Goal: Task Accomplishment & Management: Manage account settings

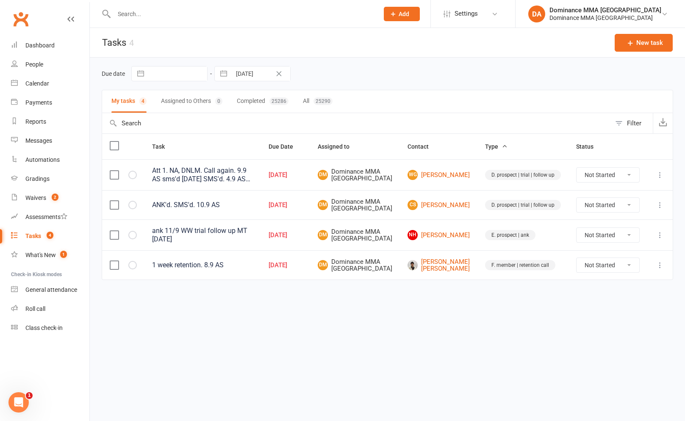
click at [653, 247] on td at bounding box center [659, 234] width 25 height 31
click at [656, 239] on icon at bounding box center [659, 235] width 8 height 8
click at [638, 276] on link "Edit" at bounding box center [622, 280] width 84 height 17
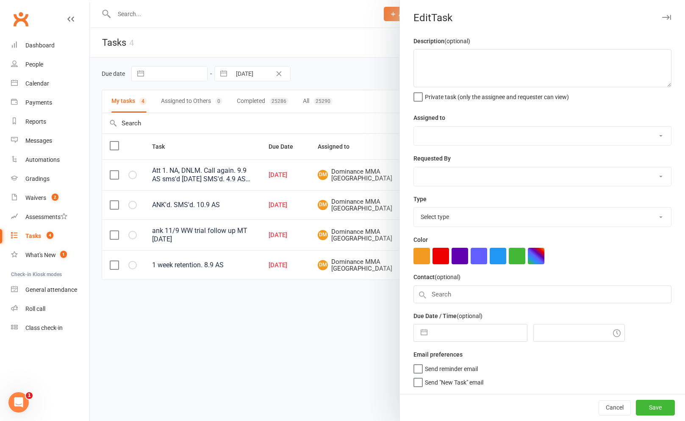
type textarea "ank 11/9 WW trial follow up MT 9/9 SA"
select select "12631"
type input "[DATE]"
type input "1:45pm"
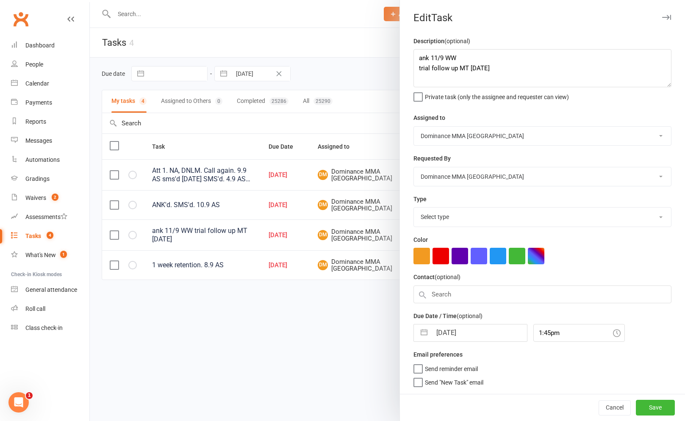
select select "3864"
click at [418, 57] on textarea "ank 11/9 WW trial follow up MT 9/9 SA" at bounding box center [542, 68] width 258 height 38
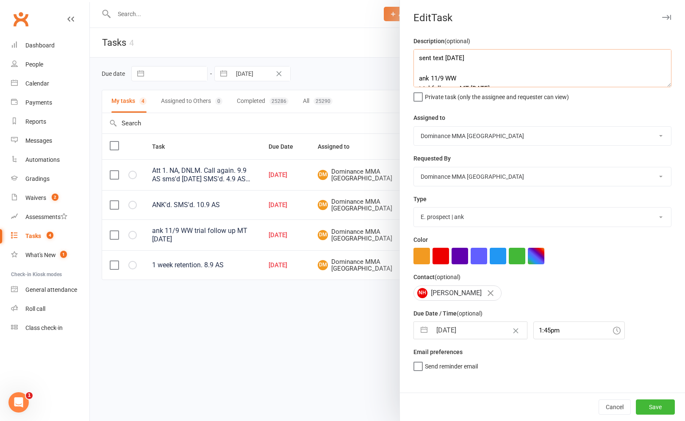
type textarea "sent text 13/9 SA ank 11/9 WW trial follow up MT 9/9 SA"
click at [458, 140] on select "Cat Wilson David Hart Lachlan Dart Alish S. Will Wesley Max Viney Dominance MMA…" at bounding box center [542, 136] width 257 height 19
select select "49757"
click at [414, 127] on select "Cat Wilson David Hart Lachlan Dart Alish S. Will Wesley Max Viney Dominance MMA…" at bounding box center [542, 136] width 257 height 19
click at [457, 381] on span "Send "New Task" email" at bounding box center [454, 378] width 58 height 10
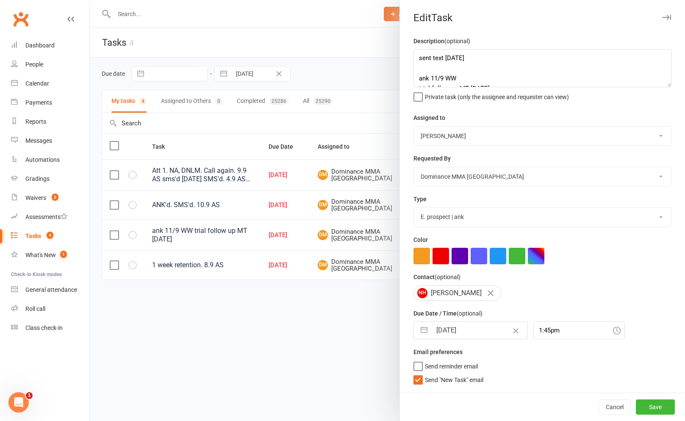
click at [457, 373] on input "Send "New Task" email" at bounding box center [448, 373] width 70 height 0
click at [459, 315] on small "(optional)" at bounding box center [469, 313] width 26 height 7
select select "7"
select select "2025"
select select "8"
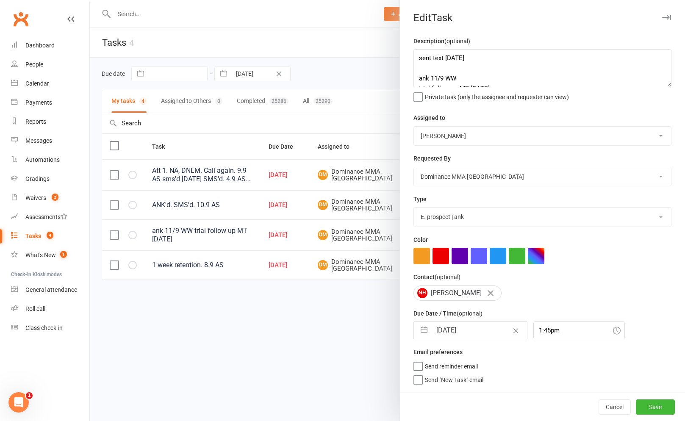
select select "2025"
select select "9"
select select "2025"
drag, startPoint x: 470, startPoint y: 331, endPoint x: 485, endPoint y: 368, distance: 39.5
click at [470, 331] on input "[DATE]" at bounding box center [478, 330] width 95 height 17
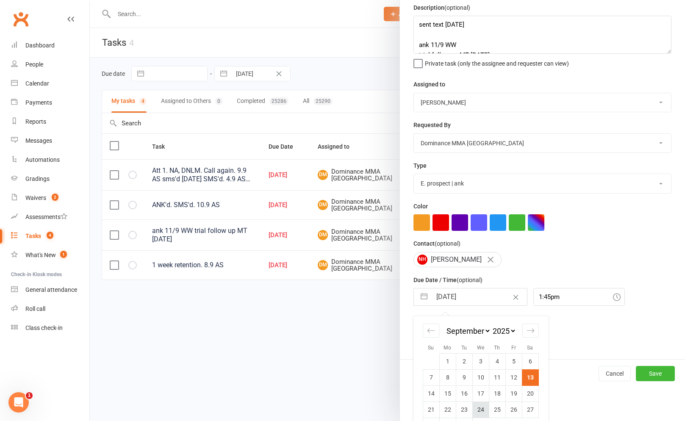
scroll to position [46, 0]
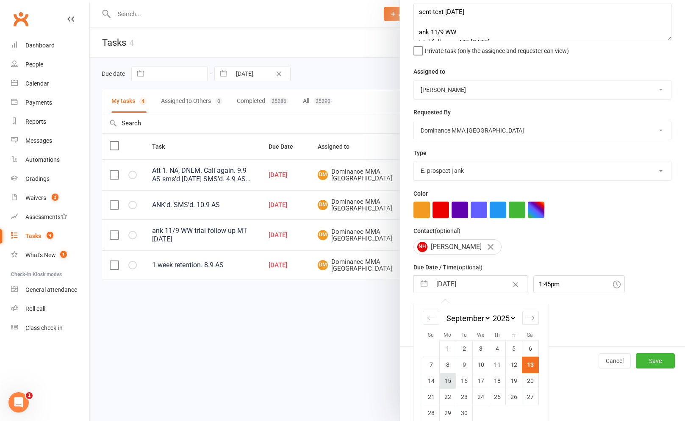
click at [442, 385] on td "15" at bounding box center [447, 381] width 17 height 16
type input "15 Sep 2025"
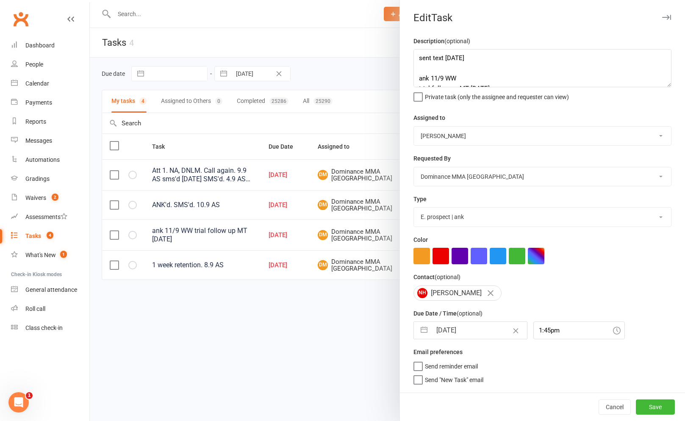
click at [682, 409] on div "Cancel Save" at bounding box center [542, 406] width 285 height 28
click at [677, 404] on div "Cancel Save" at bounding box center [542, 406] width 285 height 28
drag, startPoint x: 660, startPoint y: 406, endPoint x: 616, endPoint y: 390, distance: 46.7
click at [660, 406] on button "Save" at bounding box center [654, 406] width 39 height 15
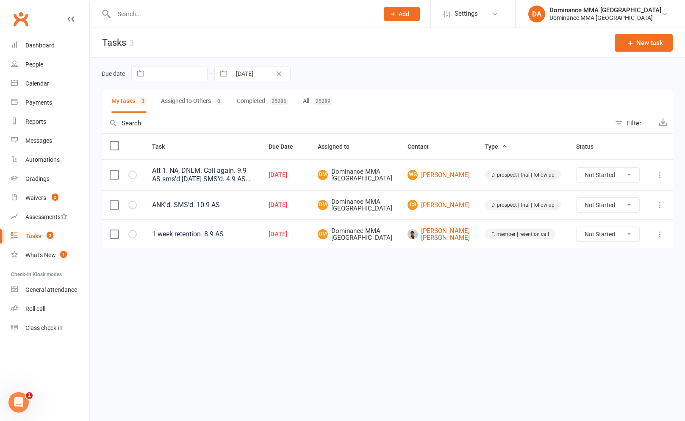
click at [293, 18] on input "text" at bounding box center [241, 14] width 261 height 12
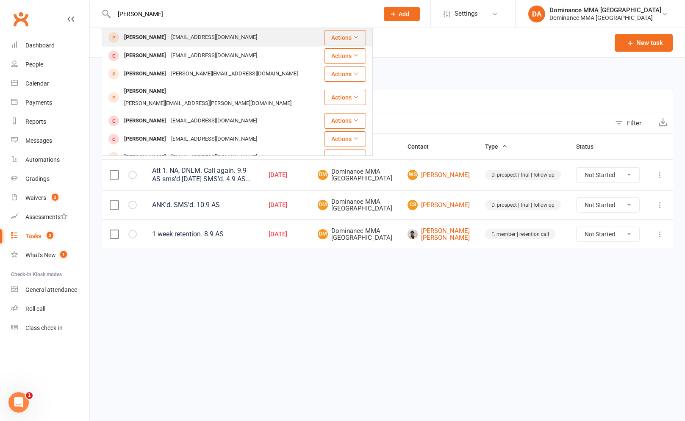
type input "tom camp"
click at [194, 41] on div "tomhcampbell9@gmail.com" at bounding box center [213, 37] width 91 height 12
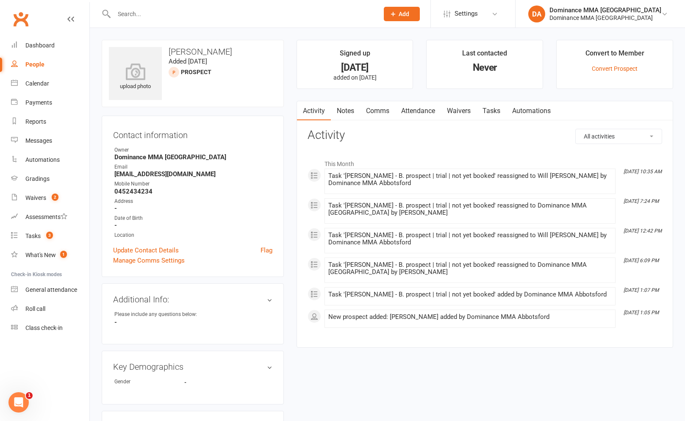
drag, startPoint x: 512, startPoint y: 106, endPoint x: 506, endPoint y: 110, distance: 7.4
click at [512, 106] on link "Automations" at bounding box center [531, 110] width 50 height 19
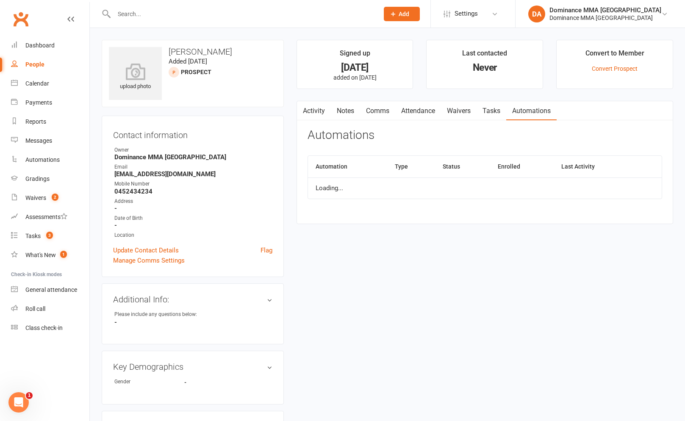
drag, startPoint x: 502, startPoint y: 110, endPoint x: 495, endPoint y: 118, distance: 9.6
click at [502, 110] on link "Tasks" at bounding box center [491, 110] width 30 height 19
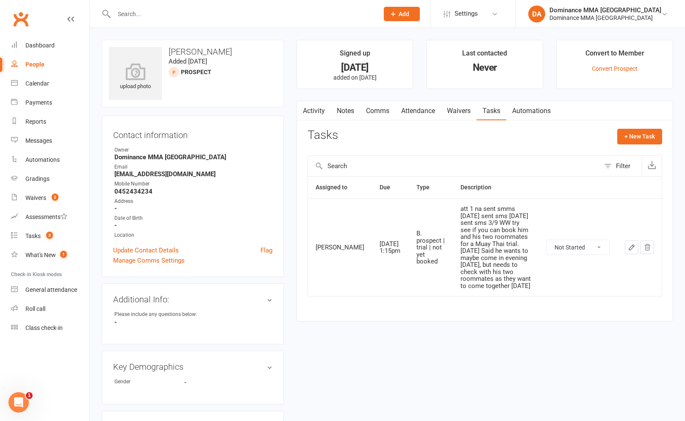
click at [582, 245] on select "Not Started In Progress Waiting Complete" at bounding box center [577, 247] width 63 height 14
click at [546, 240] on select "Not Started In Progress Waiting Complete" at bounding box center [577, 247] width 63 height 14
select select "unstarted"
drag, startPoint x: 347, startPoint y: 101, endPoint x: 351, endPoint y: 109, distance: 8.7
click at [347, 101] on link "Notes" at bounding box center [345, 110] width 29 height 19
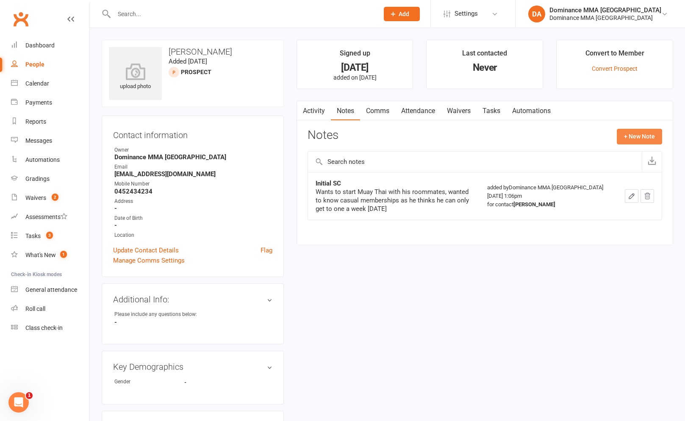
click at [632, 131] on button "+ New Note" at bounding box center [638, 136] width 45 height 15
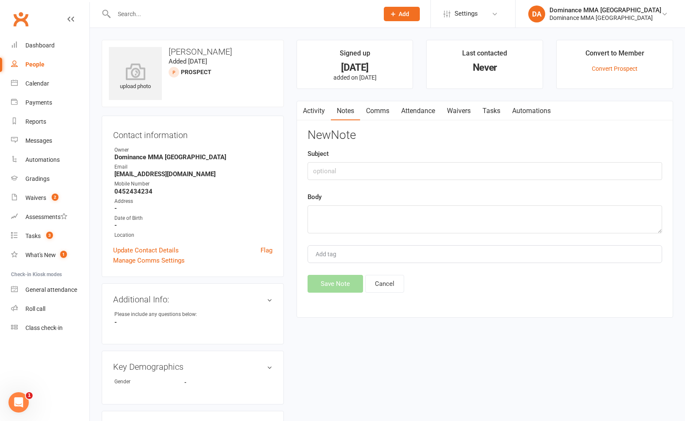
drag, startPoint x: 441, startPoint y: 150, endPoint x: 429, endPoint y: 159, distance: 14.2
click at [436, 154] on div "Subject" at bounding box center [484, 164] width 354 height 31
click at [424, 164] on input "text" at bounding box center [484, 171] width 354 height 18
type input "Dropped"
type textarea "at Bentleigh 13/9 SA"
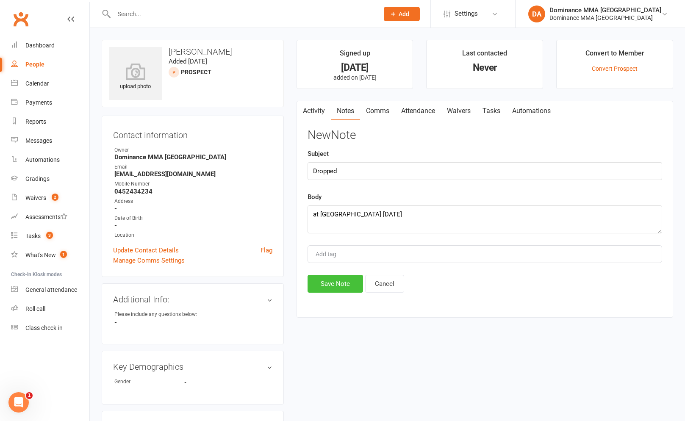
click at [344, 287] on button "Save Note" at bounding box center [334, 284] width 55 height 18
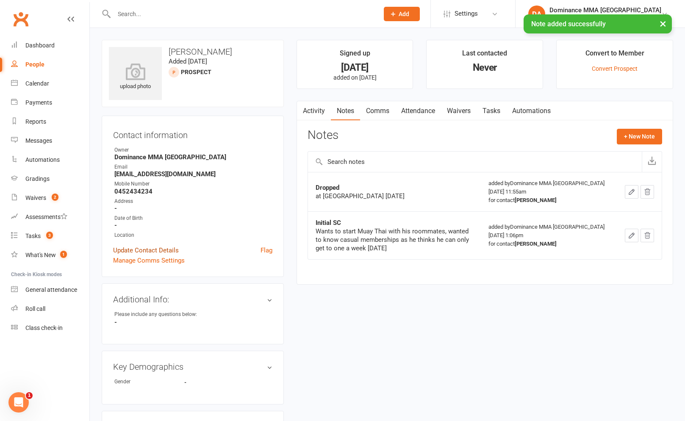
click at [168, 253] on link "Update Contact Details" at bounding box center [146, 250] width 66 height 10
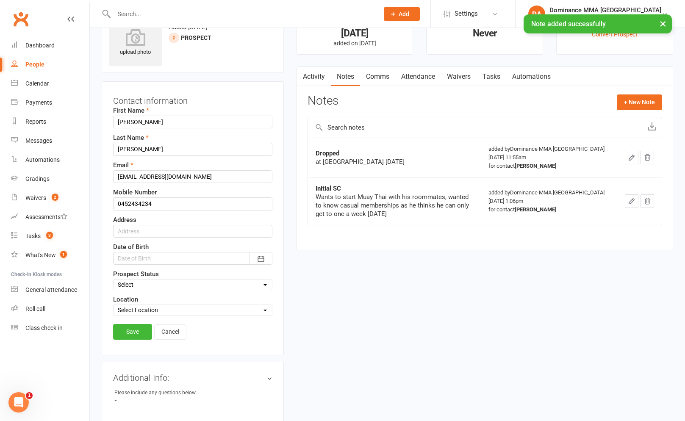
scroll to position [40, 0]
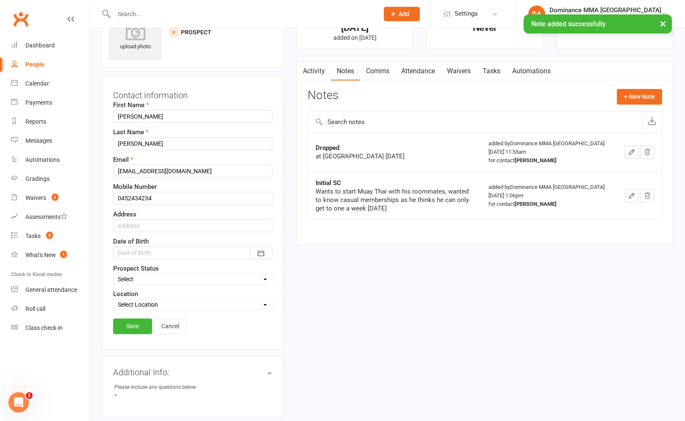
click at [149, 277] on select "Select ENQUIRY WEBSITE ENQUIRY GOOGLE ADS ENQUIRY META ADS ENQUIRY DROPPED DROP…" at bounding box center [192, 278] width 158 height 9
select select "DROPPED"
click at [113, 274] on select "Select ENQUIRY WEBSITE ENQUIRY GOOGLE ADS ENQUIRY META ADS ENQUIRY DROPPED DROP…" at bounding box center [192, 278] width 158 height 9
click at [133, 322] on link "Save" at bounding box center [132, 325] width 39 height 15
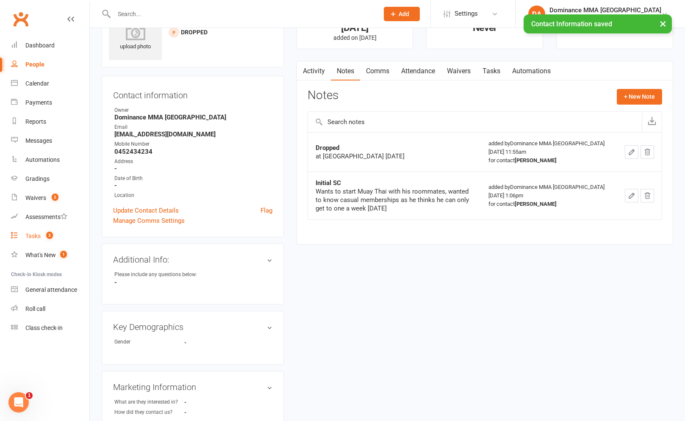
click at [60, 232] on link "Tasks 3" at bounding box center [50, 235] width 78 height 19
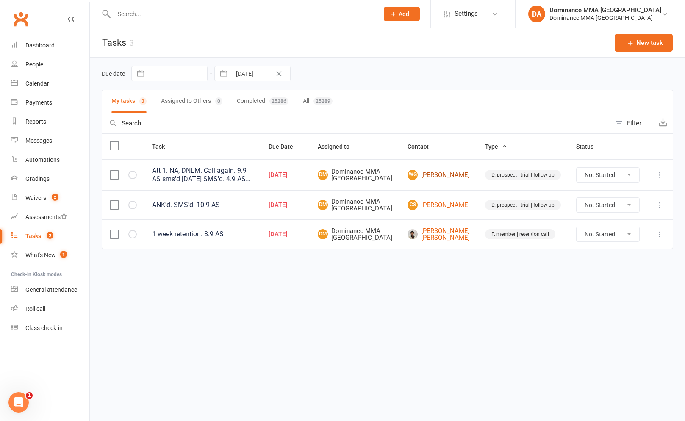
click at [464, 179] on link "WG Woody Greene" at bounding box center [438, 175] width 62 height 10
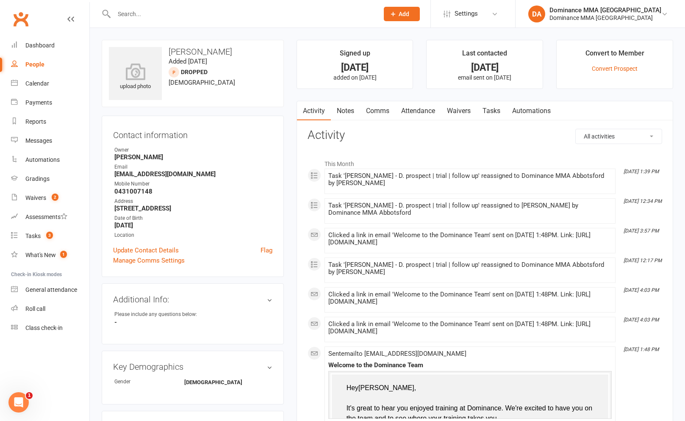
click at [372, 117] on link "Comms" at bounding box center [377, 110] width 35 height 19
click at [357, 119] on link "Notes" at bounding box center [345, 110] width 29 height 19
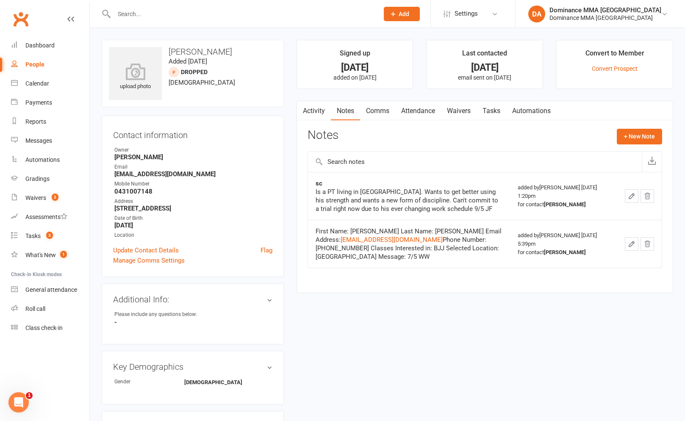
click at [490, 110] on link "Tasks" at bounding box center [491, 110] width 30 height 19
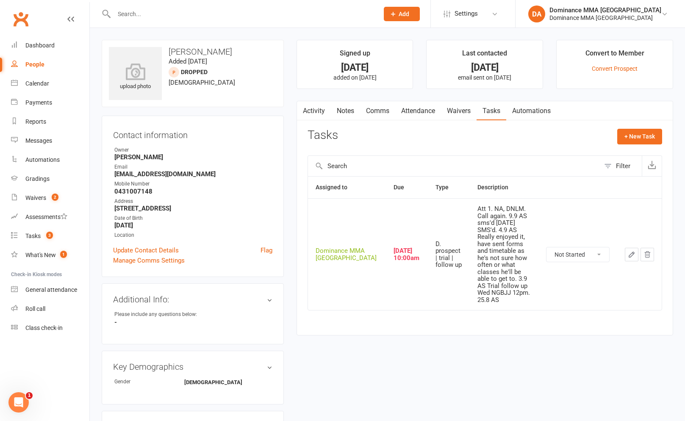
click at [626, 248] on button "button" at bounding box center [631, 255] width 14 height 14
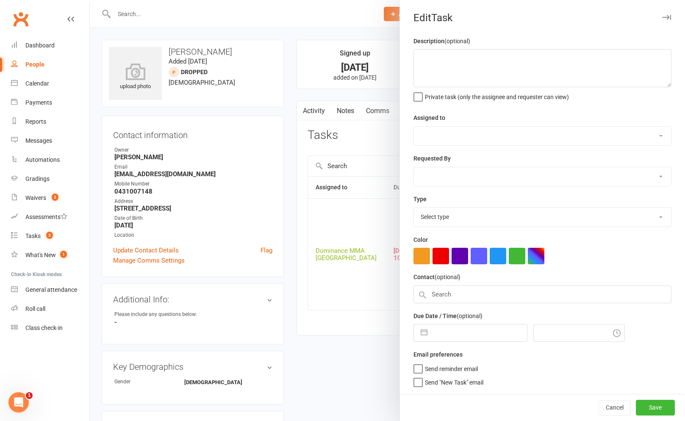
type textarea "Att 1. NA, DNLM. Call again. 9.9 AS sms'd 6/9 SA SMS'd. 4.9 AS Really enjoyed i…"
select select "12631"
type input "[DATE]"
type input "10:00am"
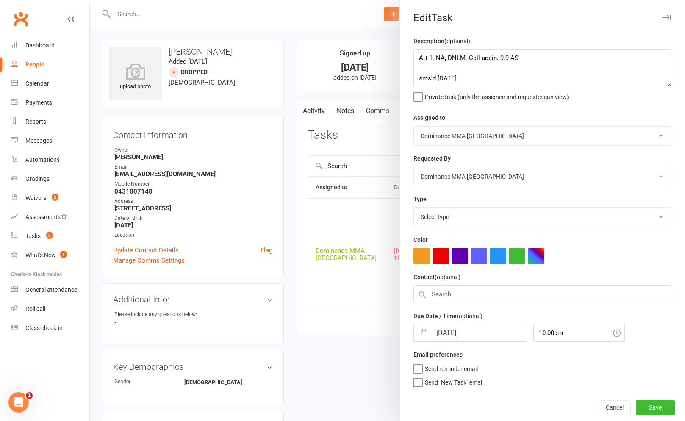
select select "3863"
click at [415, 58] on textarea "Att 1. NA, DNLM. Call again. 9.9 AS sms'd 6/9 SA SMS'd. 4.9 AS Really enjoyed i…" at bounding box center [542, 68] width 258 height 38
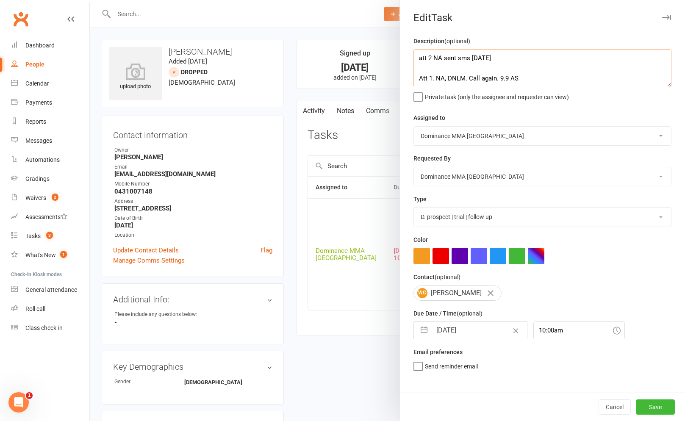
type textarea "att 2 NA sent sms 13/9 SA Att 1. NA, DNLM. Call again. 9.9 AS sms'd 6/9 SA SMS'…"
click at [489, 134] on select "Cat Wilson David Hart Lachlan Dart Alish S. Will Wesley Max Viney Dominance MMA…" at bounding box center [542, 136] width 257 height 19
select select "49757"
click at [414, 127] on select "Cat Wilson David Hart Lachlan Dart Alish S. Will Wesley Max Viney Dominance MMA…" at bounding box center [542, 136] width 257 height 19
drag, startPoint x: 454, startPoint y: 341, endPoint x: 458, endPoint y: 334, distance: 8.6
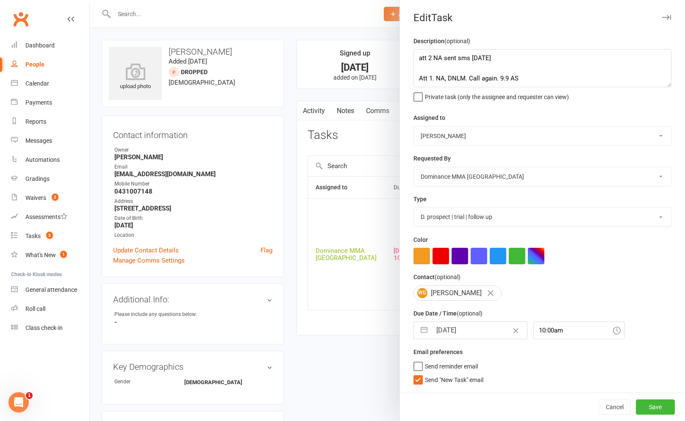
click at [454, 340] on div "Description (optional) att 2 NA sent sms 13/9 SA Att 1. NA, DNLM. Call again. 9…" at bounding box center [542, 214] width 285 height 356
click at [459, 334] on input "[DATE]" at bounding box center [478, 330] width 95 height 17
select select "7"
select select "2025"
select select "8"
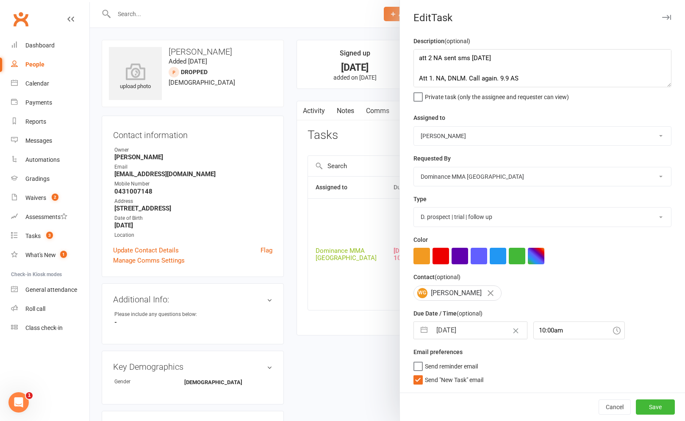
select select "2025"
select select "9"
select select "2025"
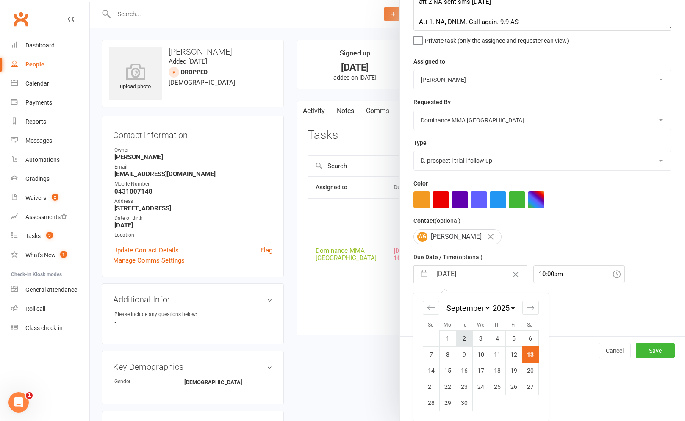
scroll to position [23, 0]
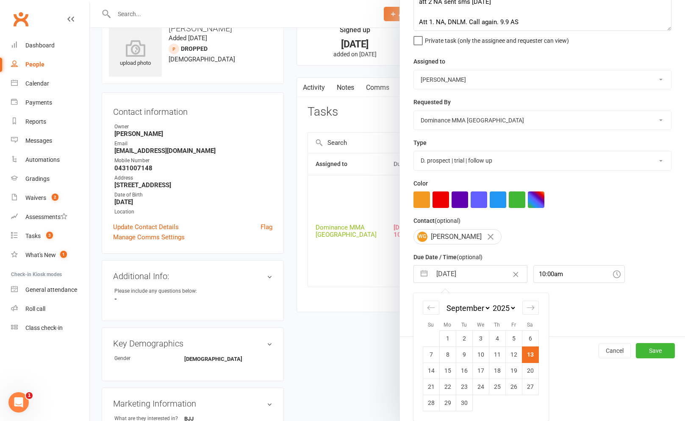
click at [445, 370] on td "15" at bounding box center [447, 370] width 17 height 16
type input "15 Sep 2025"
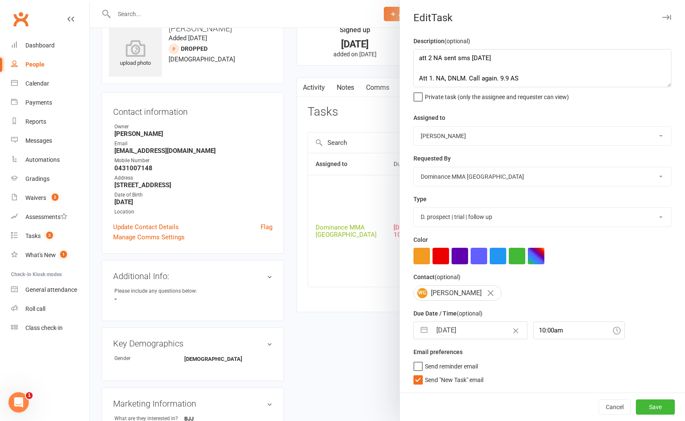
click at [446, 373] on div "Email preferences Send reminder email Send "New Task" email" at bounding box center [542, 365] width 258 height 37
click at [453, 382] on span "Send "New Task" email" at bounding box center [454, 378] width 58 height 10
click at [453, 373] on input "Send "New Task" email" at bounding box center [448, 373] width 70 height 0
click at [675, 415] on div "Cancel Save" at bounding box center [542, 406] width 285 height 28
click at [664, 408] on button "Save" at bounding box center [654, 406] width 39 height 15
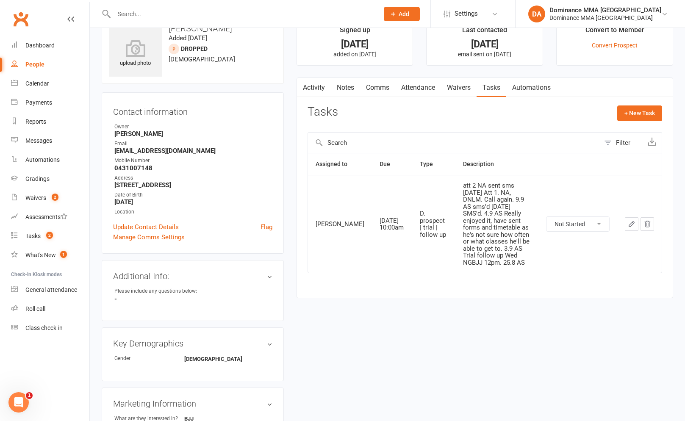
click at [144, 5] on div at bounding box center [237, 14] width 271 height 28
drag, startPoint x: 144, startPoint y: 5, endPoint x: 145, endPoint y: 10, distance: 4.7
click at [144, 6] on div at bounding box center [237, 14] width 271 height 28
click at [146, 10] on input "text" at bounding box center [241, 14] width 261 height 12
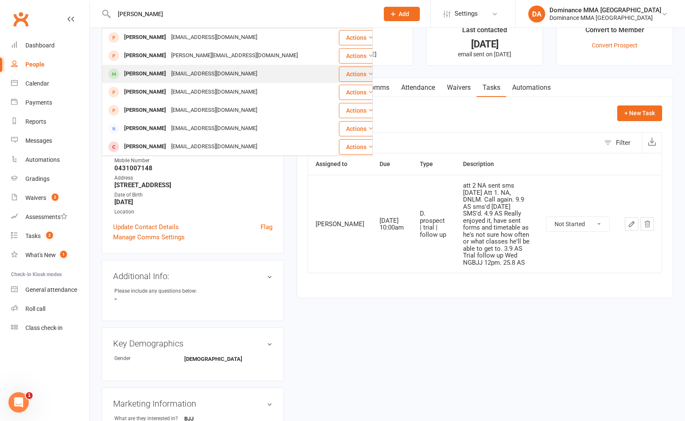
type input "dean mar"
drag, startPoint x: 185, startPoint y: 73, endPoint x: 180, endPoint y: 66, distance: 8.8
click at [185, 73] on div "kathymarinakis14@gmail.com" at bounding box center [213, 74] width 91 height 12
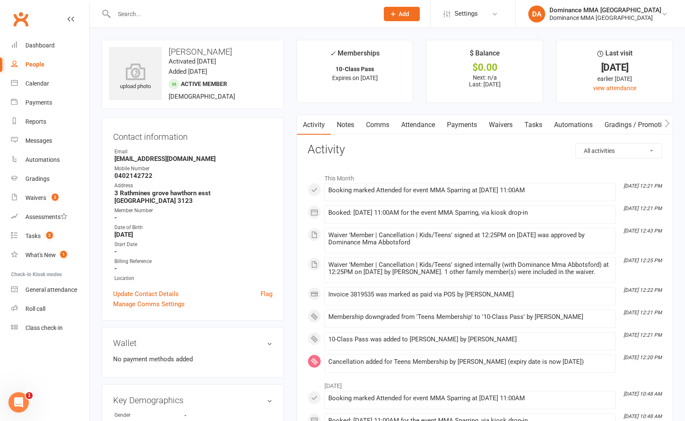
click at [199, 7] on div at bounding box center [237, 14] width 271 height 28
click at [198, 12] on input "text" at bounding box center [241, 14] width 261 height 12
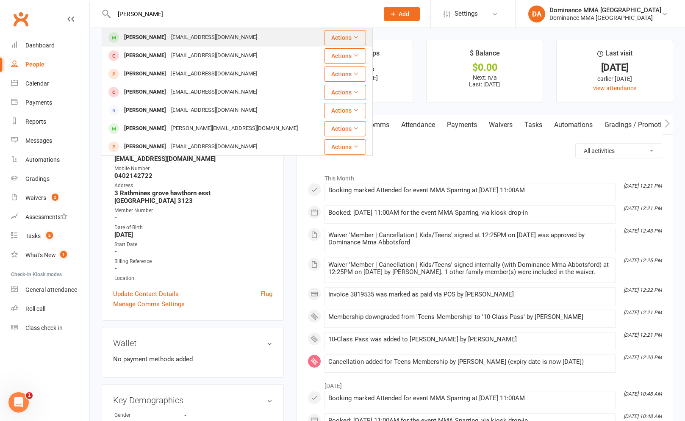
type input "tom burn"
click at [225, 40] on div "Tomburnside90@gmail.com" at bounding box center [213, 37] width 91 height 12
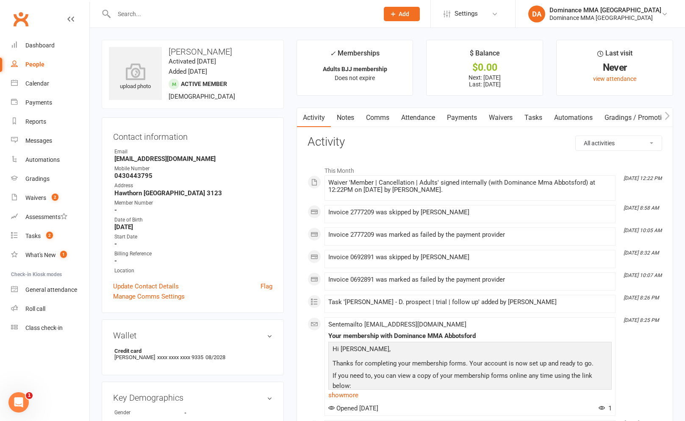
click at [456, 125] on link "Payments" at bounding box center [462, 117] width 42 height 19
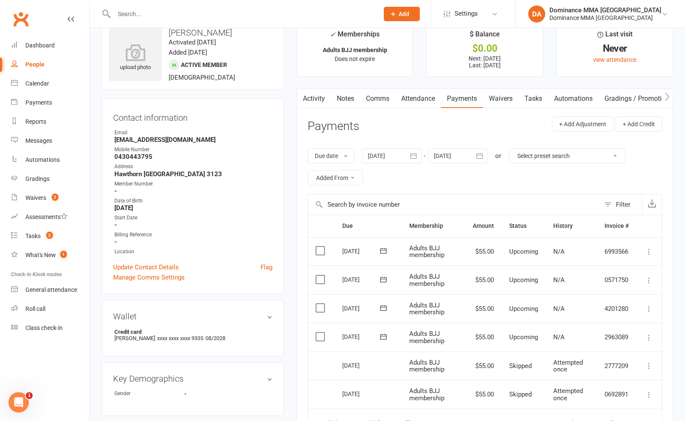
scroll to position [16, 0]
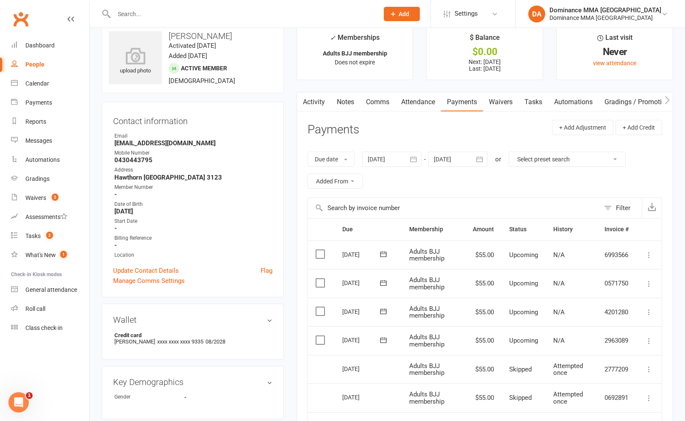
click at [540, 100] on link "Tasks" at bounding box center [533, 101] width 30 height 19
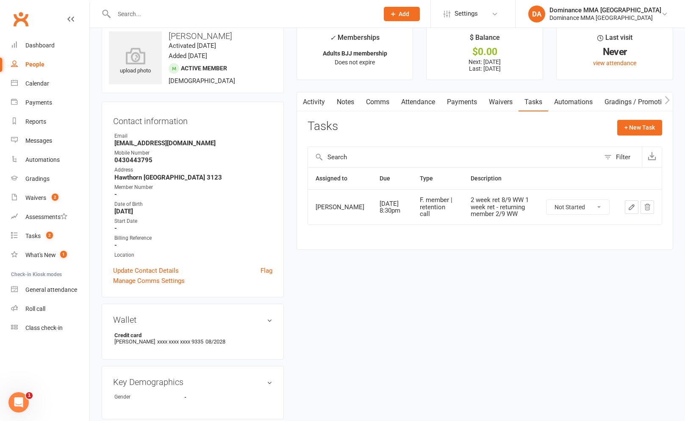
click at [454, 101] on link "Payments" at bounding box center [462, 101] width 42 height 19
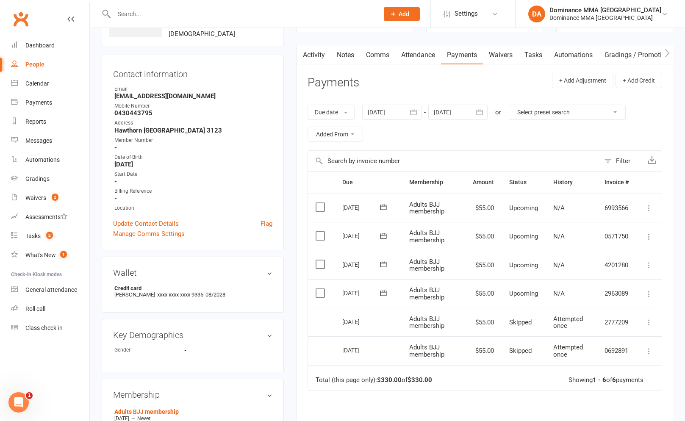
scroll to position [65, 0]
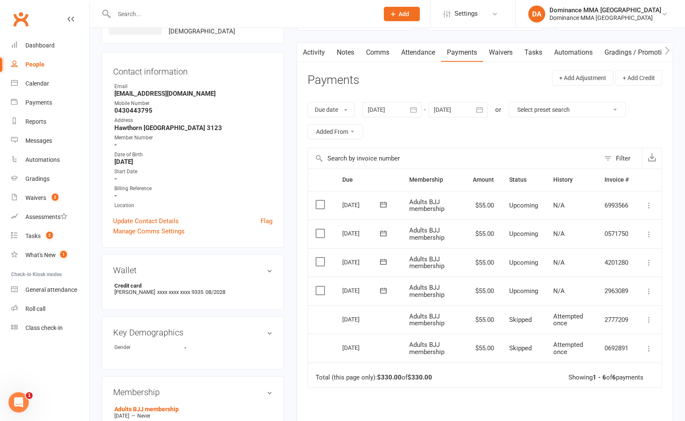
click at [468, 58] on link "Payments" at bounding box center [462, 52] width 42 height 19
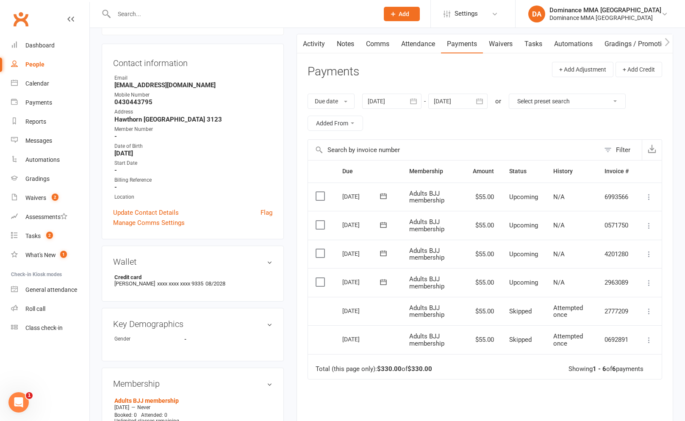
scroll to position [75, 0]
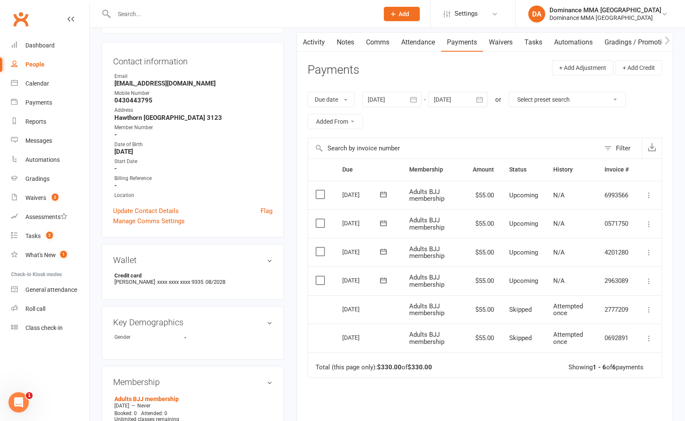
click at [541, 39] on link "Tasks" at bounding box center [533, 42] width 30 height 19
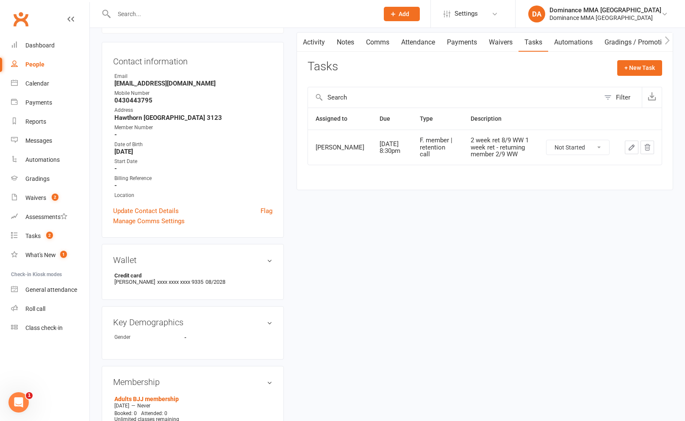
click at [572, 151] on select "Not Started In Progress Waiting Complete" at bounding box center [577, 147] width 63 height 14
click at [546, 146] on select "Not Started In Progress Waiting Complete" at bounding box center [577, 147] width 63 height 14
select select "unstarted"
click at [351, 46] on link "Notes" at bounding box center [345, 42] width 29 height 19
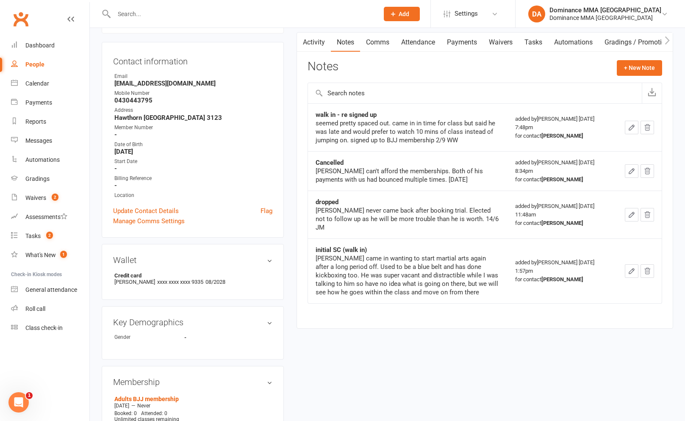
click at [461, 37] on link "Payments" at bounding box center [462, 42] width 42 height 19
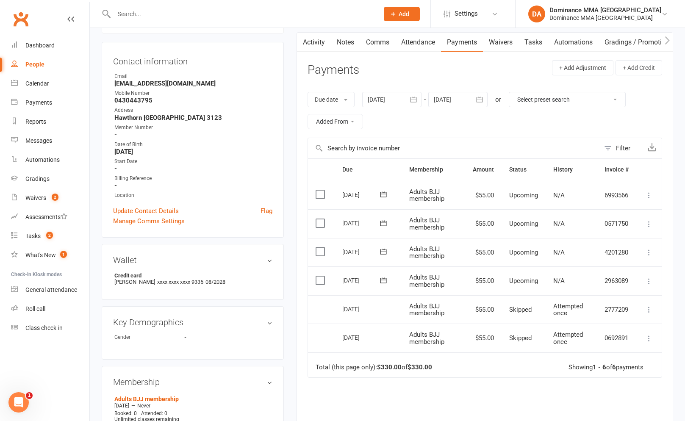
click at [652, 276] on button at bounding box center [648, 281] width 10 height 10
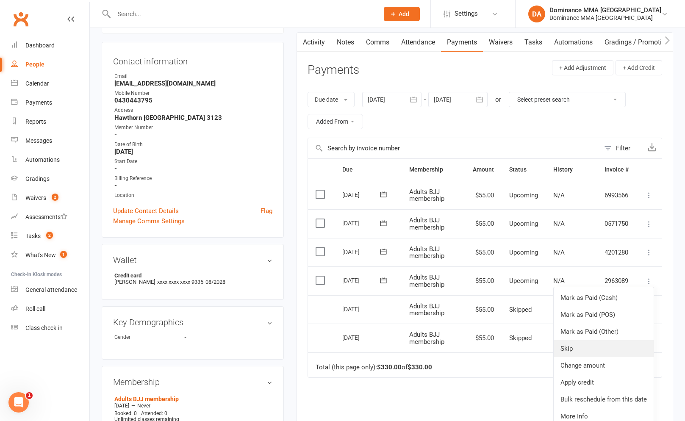
click at [599, 347] on link "Skip" at bounding box center [603, 348] width 100 height 17
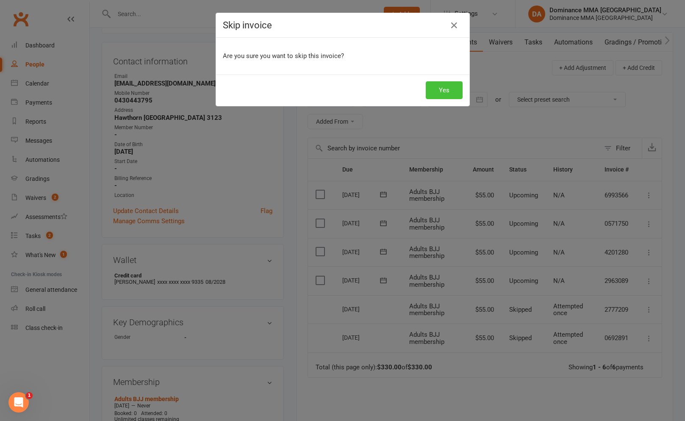
click at [450, 89] on button "Yes" at bounding box center [443, 90] width 37 height 18
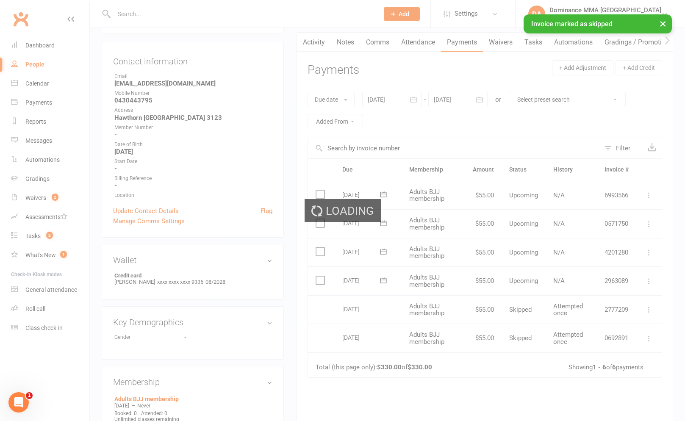
scroll to position [3, 0]
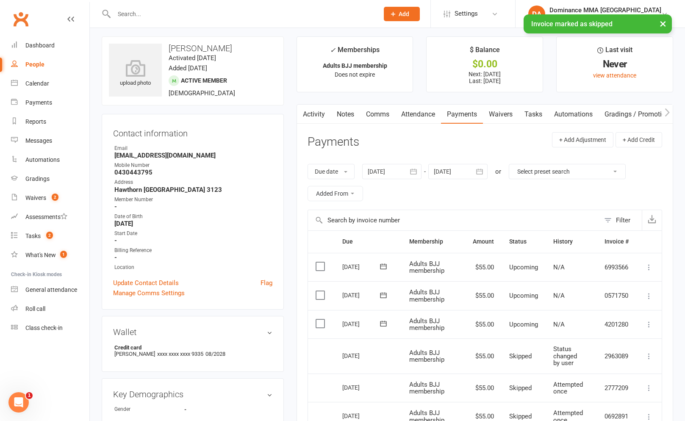
click at [342, 108] on link "Notes" at bounding box center [345, 114] width 29 height 19
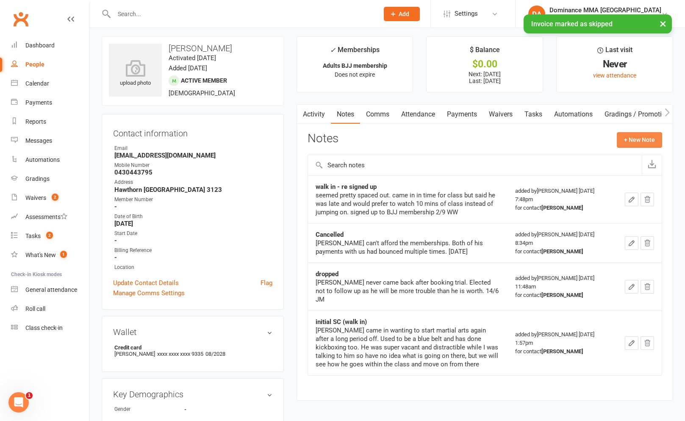
click at [637, 141] on button "+ New Note" at bounding box center [638, 139] width 45 height 15
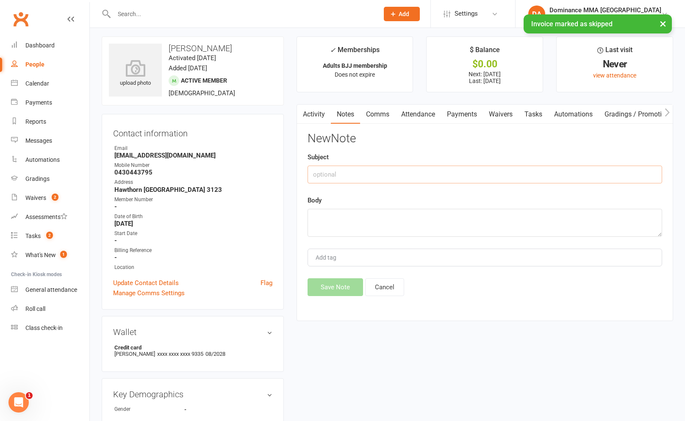
click at [446, 179] on input "text" at bounding box center [484, 175] width 354 height 18
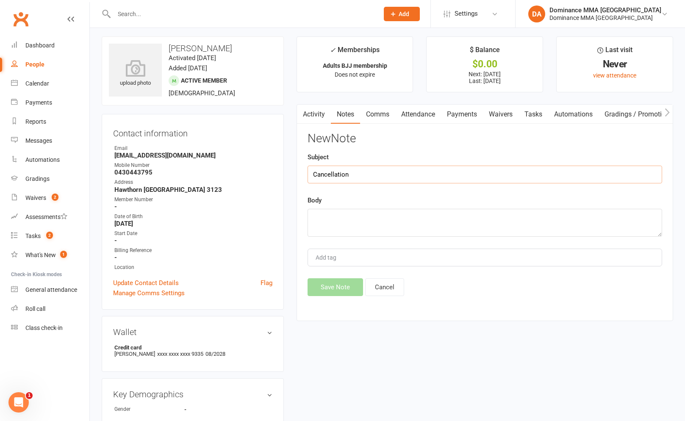
type input "Cancellation"
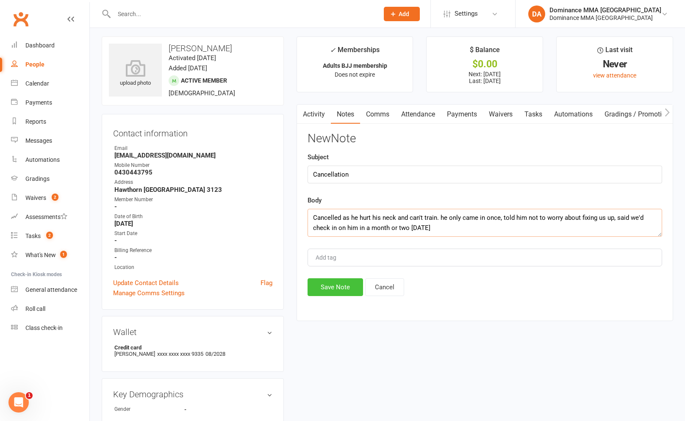
type textarea "Cancelled as he hurt his neck and can't train. he only came in once, told him n…"
drag, startPoint x: 355, startPoint y: 279, endPoint x: 425, endPoint y: 229, distance: 85.0
click at [355, 279] on button "Save Note" at bounding box center [334, 287] width 55 height 18
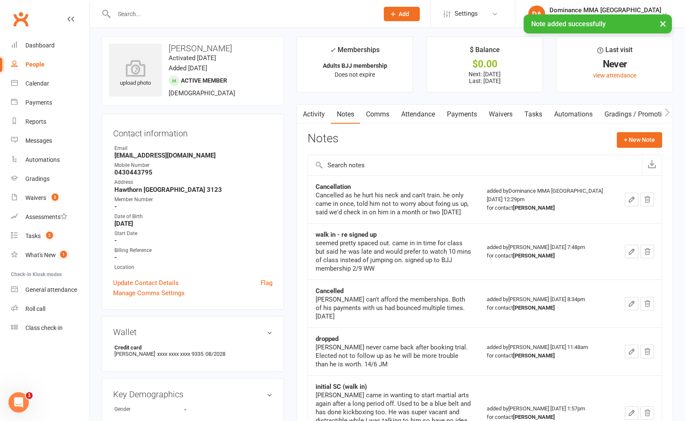
click at [533, 127] on div "Activity Notes Comms Attendance Payments Waivers Tasks Automations Gradings / P…" at bounding box center [484, 289] width 376 height 371
click at [540, 117] on link "Tasks" at bounding box center [533, 114] width 30 height 19
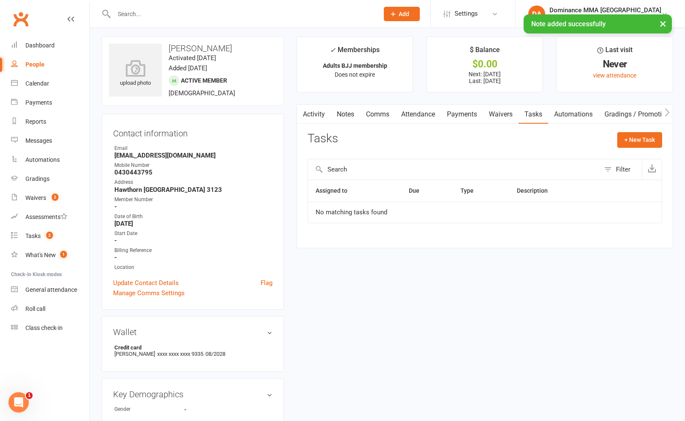
click at [318, 116] on link "Activity" at bounding box center [314, 114] width 34 height 19
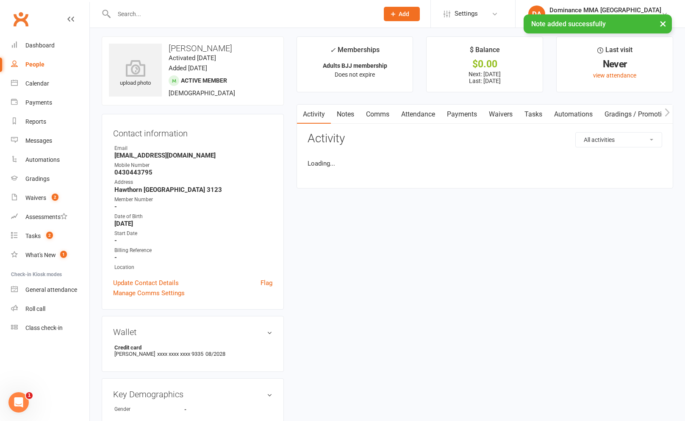
click at [330, 115] on link "Activity" at bounding box center [314, 114] width 34 height 19
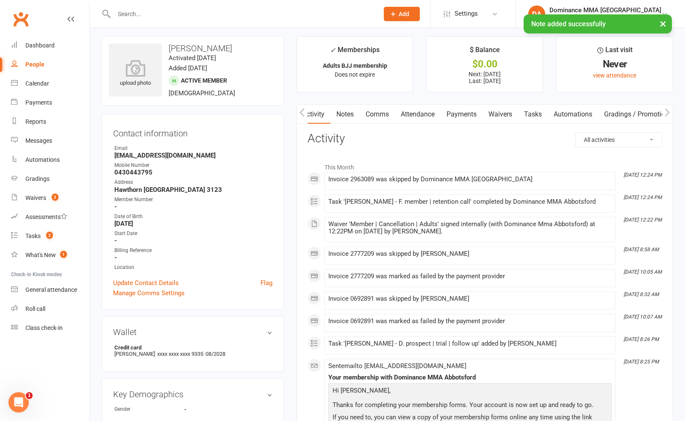
click at [356, 113] on link "Notes" at bounding box center [344, 114] width 29 height 19
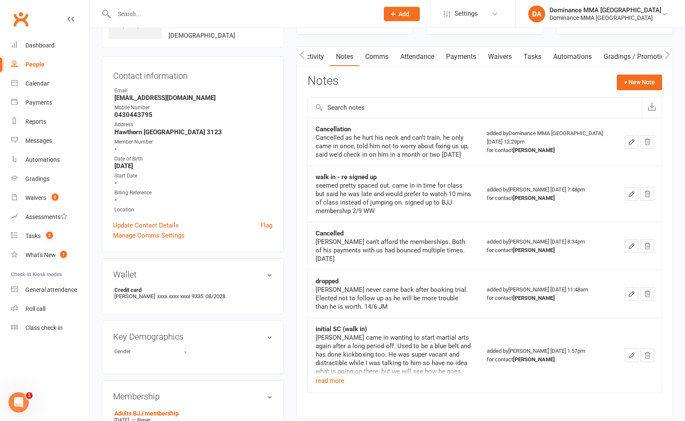
scroll to position [64, 0]
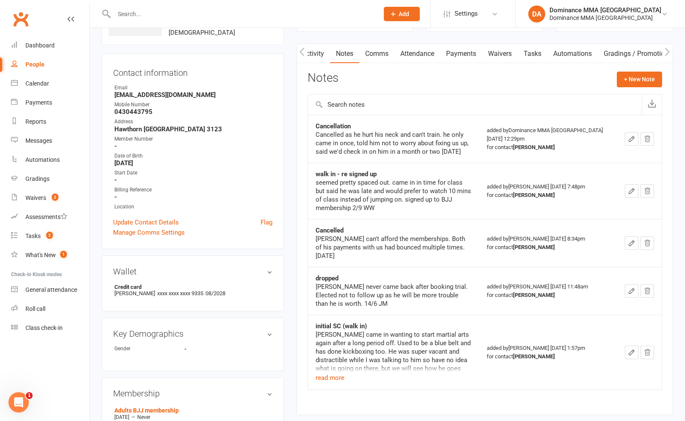
click at [528, 52] on link "Tasks" at bounding box center [532, 53] width 30 height 19
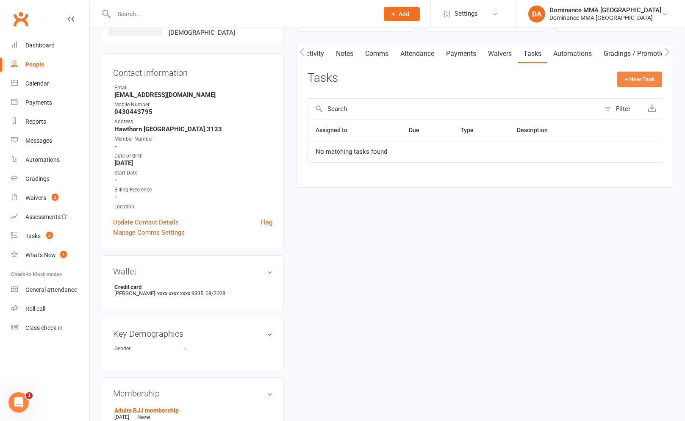
click at [643, 78] on button "+ New Task" at bounding box center [639, 79] width 45 height 15
select select "12631"
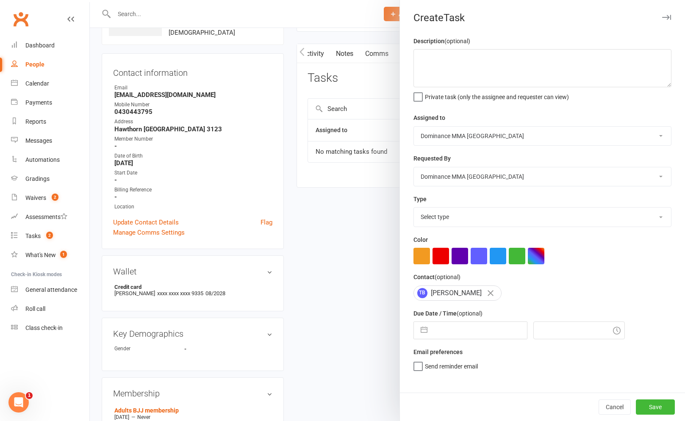
click at [440, 217] on select "Select type A. prospect | enquiry response B. prospect | trial | not yet booked…" at bounding box center [542, 216] width 257 height 19
select select "3860"
click at [414, 208] on select "Select type A. prospect | enquiry response B. prospect | trial | not yet booked…" at bounding box center [542, 216] width 257 height 19
click at [540, 30] on div "Create Task Description (optional) Private task (only the assignee and requeste…" at bounding box center [541, 210] width 285 height 421
click at [533, 78] on textarea at bounding box center [542, 68] width 258 height 38
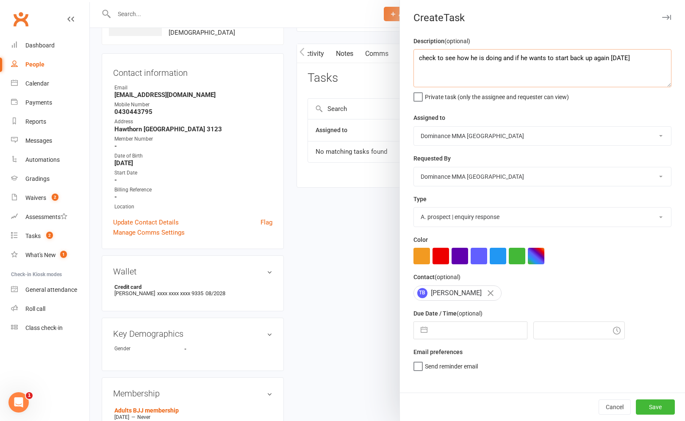
type textarea "check to see how he is doing and if he wants to start back up again 13/9 SA"
drag, startPoint x: 480, startPoint y: 321, endPoint x: 480, endPoint y: 329, distance: 8.0
click at [480, 322] on div "Due Date / Time (optional) Navigate forward to interact with the calendar and s…" at bounding box center [542, 323] width 258 height 31
select select "7"
select select "2025"
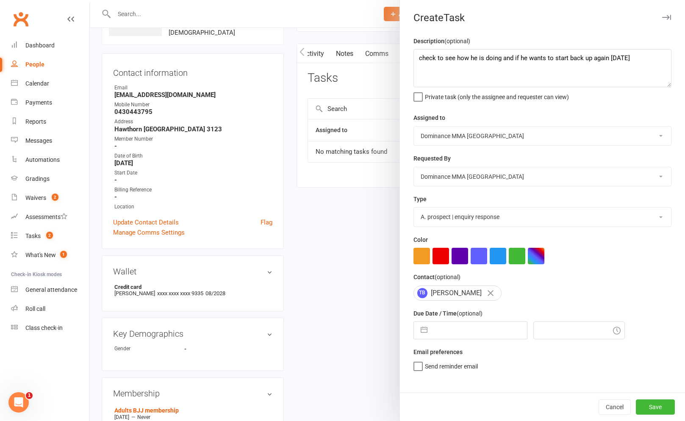
select select "8"
select select "2025"
select select "9"
select select "2025"
click at [480, 329] on input "text" at bounding box center [478, 330] width 95 height 17
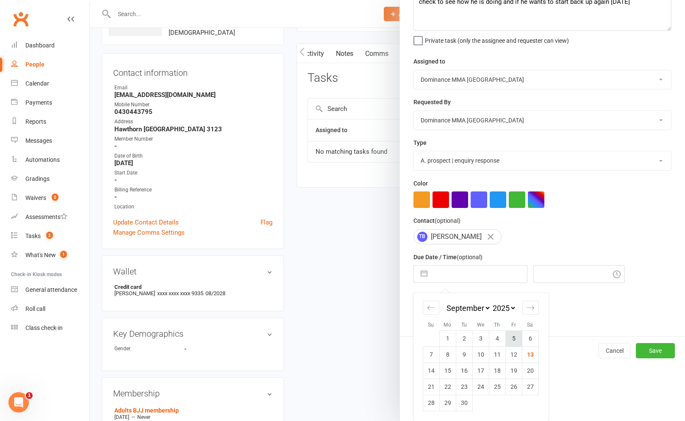
scroll to position [65, 0]
click at [533, 314] on div "Move forward to switch to the next month." at bounding box center [530, 308] width 17 height 14
select select "10"
select select "2025"
click at [531, 369] on td "18" at bounding box center [530, 370] width 17 height 16
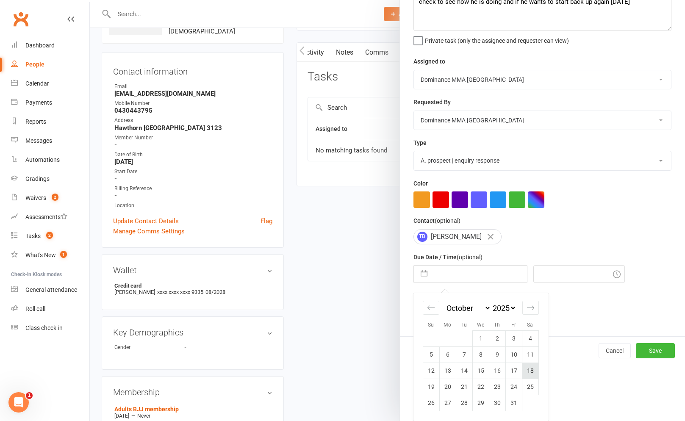
type input "18 Oct 2025"
type input "12:30pm"
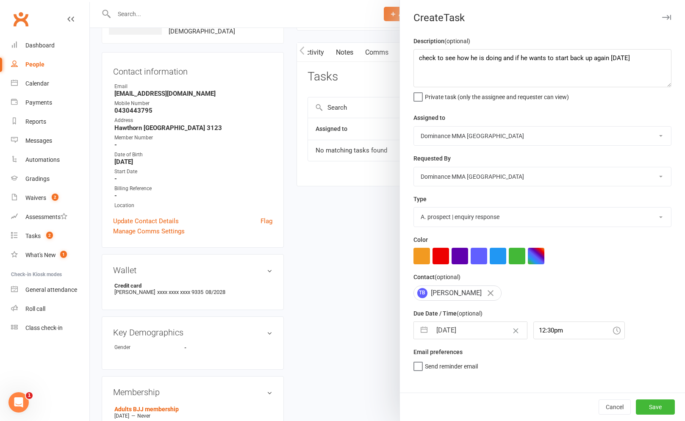
scroll to position [0, 0]
click at [663, 410] on button "Save" at bounding box center [654, 406] width 39 height 15
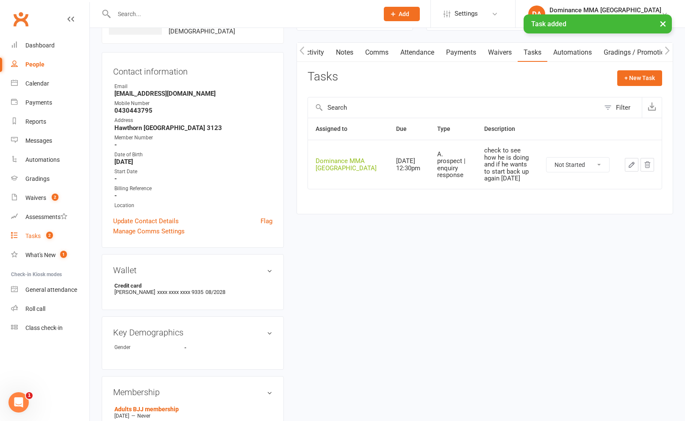
click at [31, 241] on link "Tasks 2" at bounding box center [50, 235] width 78 height 19
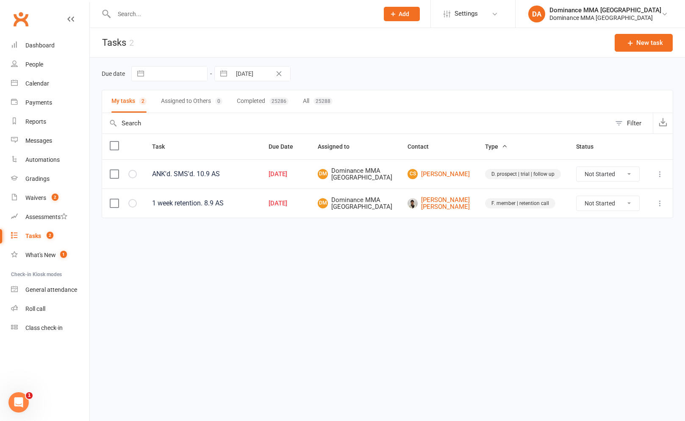
drag, startPoint x: 659, startPoint y: 173, endPoint x: 654, endPoint y: 179, distance: 7.9
click at [659, 173] on icon at bounding box center [659, 174] width 8 height 8
click at [633, 214] on link "Edit" at bounding box center [622, 210] width 84 height 17
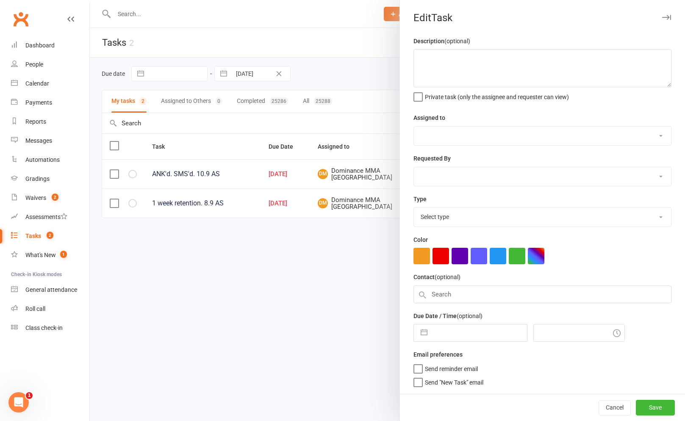
type textarea "ANK'd. SMS'd. 10.9 AS"
select select "12631"
select select "49757"
type input "[DATE]"
type input "7:30pm"
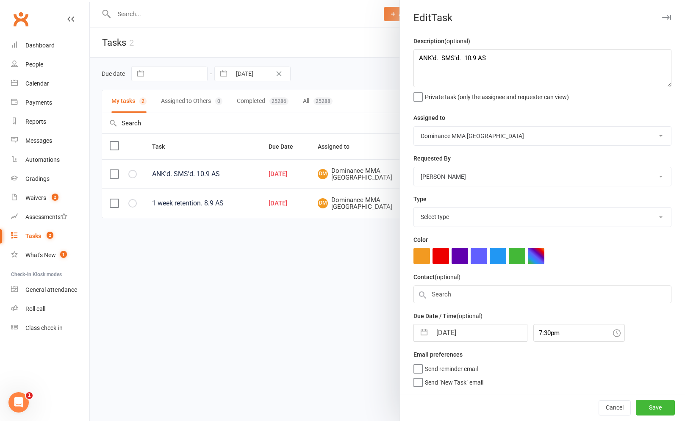
select select "3863"
click at [412, 50] on div "Description (optional) ANK'd. SMS'd. 10.9 AS Private task (only the assignee an…" at bounding box center [542, 214] width 285 height 356
click at [416, 52] on textarea "ANK'd. SMS'd. 10.9 AS" at bounding box center [542, 68] width 258 height 38
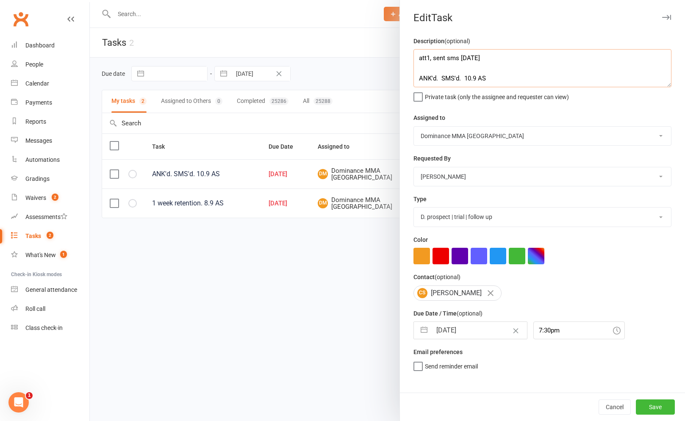
type textarea "att1, sent sms 13/9 SA ANK'd. SMS'd. 10.9 AS"
click at [476, 136] on select "Cat Wilson David Hart Lachlan Dart Alish S. Will Wesley Max Viney Dominance MMA…" at bounding box center [542, 136] width 257 height 19
click at [414, 127] on select "Cat Wilson David Hart Lachlan Dart Alish S. Will Wesley Max Viney Dominance MMA…" at bounding box center [542, 136] width 257 height 19
drag, startPoint x: 489, startPoint y: 116, endPoint x: 484, endPoint y: 135, distance: 19.5
click at [489, 116] on div "Assigned to Cat Wilson David Hart Lachlan Dart Alish S. Will Wesley Max Viney D…" at bounding box center [542, 129] width 258 height 33
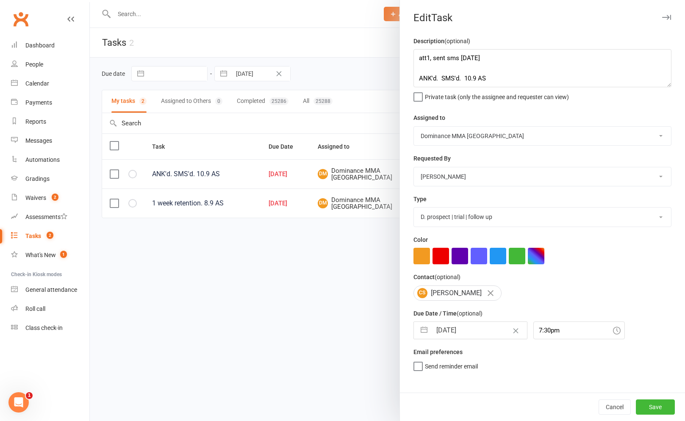
click at [485, 135] on select "Cat Wilson David Hart Lachlan Dart Alish S. Will Wesley Max Viney Dominance MMA…" at bounding box center [542, 136] width 257 height 19
click at [414, 127] on select "Cat Wilson David Hart Lachlan Dart Alish S. Will Wesley Max Viney Dominance MMA…" at bounding box center [542, 136] width 257 height 19
click at [449, 122] on div "Assigned to Cat Wilson David Hart Lachlan Dart Alish S. Will Wesley Max Viney D…" at bounding box center [542, 129] width 258 height 33
click at [453, 145] on select "Cat Wilson David Hart Lachlan Dart Alish S. Will Wesley Max Viney Dominance MMA…" at bounding box center [542, 136] width 257 height 19
select select "49757"
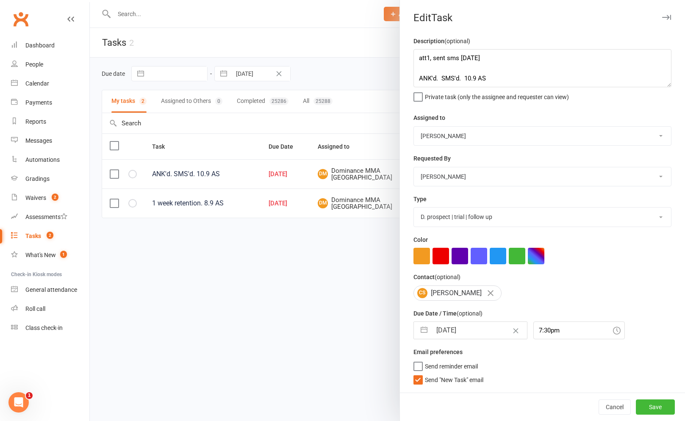
click at [414, 127] on select "Cat Wilson David Hart Lachlan Dart Alish S. Will Wesley Max Viney Dominance MMA…" at bounding box center [542, 136] width 257 height 19
click at [476, 181] on select "Cat Wilson David Hart Lachlan Dart Alish S. Will Wesley Max Viney Dominance MMA…" at bounding box center [542, 176] width 257 height 19
select select "12631"
click at [414, 168] on select "Cat Wilson David Hart Lachlan Dart Alish S. Will Wesley Max Viney Dominance MMA…" at bounding box center [542, 176] width 257 height 19
click at [474, 382] on span "Send "New Task" email" at bounding box center [454, 378] width 58 height 10
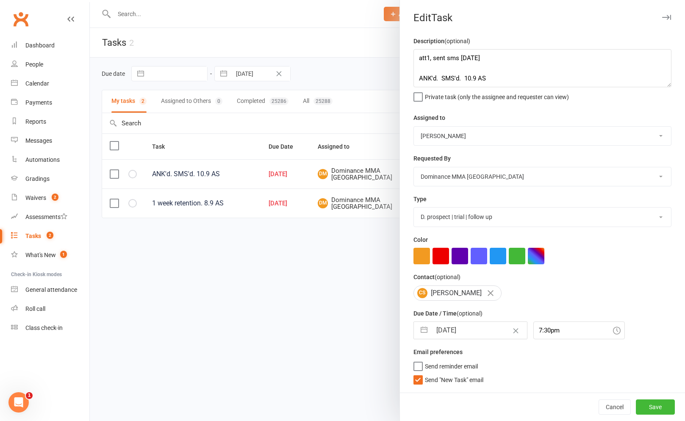
click at [474, 373] on input "Send "New Task" email" at bounding box center [448, 373] width 70 height 0
click at [458, 338] on input "[DATE]" at bounding box center [478, 330] width 95 height 17
select select "7"
select select "2025"
select select "8"
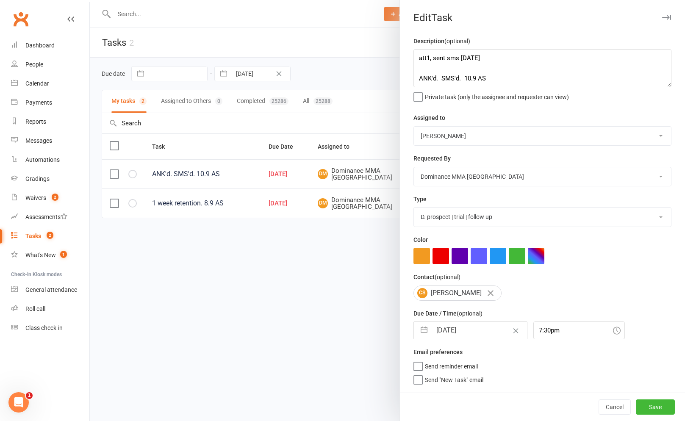
select select "2025"
select select "9"
select select "2025"
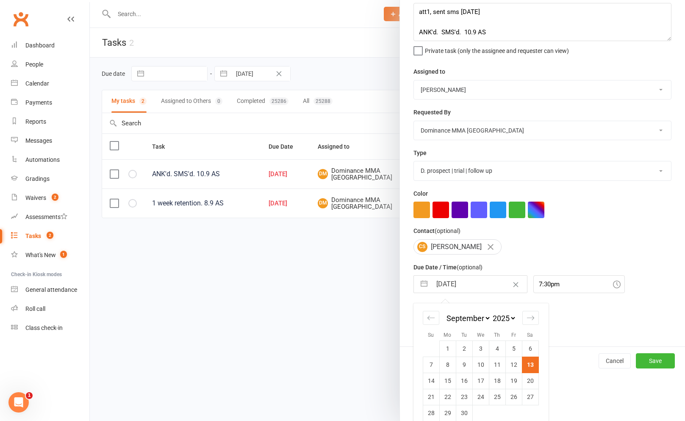
click at [447, 386] on td "15" at bounding box center [447, 381] width 17 height 16
type input "15 Sep 2025"
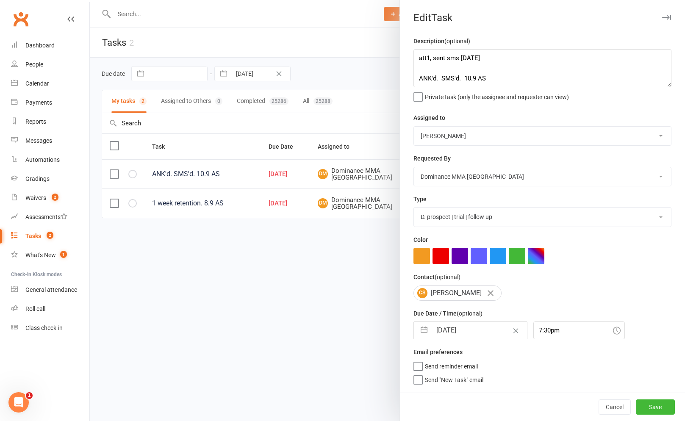
scroll to position [0, 0]
click at [652, 401] on button "Save" at bounding box center [654, 406] width 39 height 15
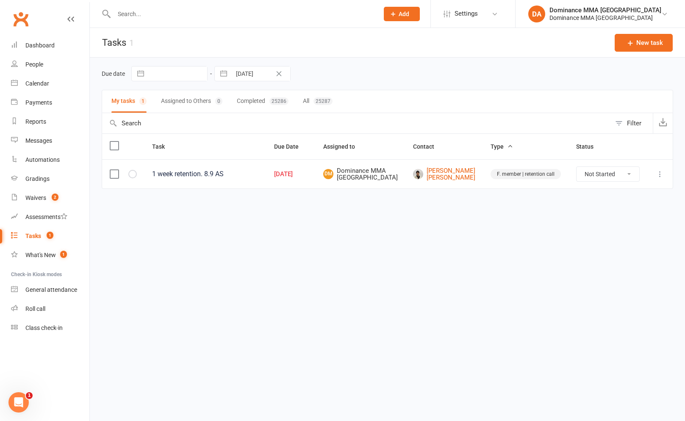
click at [660, 178] on icon at bounding box center [659, 174] width 8 height 8
click at [613, 218] on link "Edit" at bounding box center [622, 213] width 84 height 17
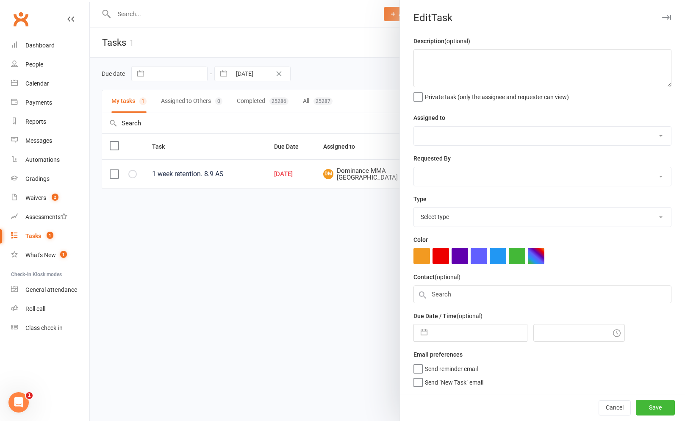
type textarea "1 week retention. 8.9 AS"
select select "12631"
select select "50862"
type input "[DATE]"
type input "12:30pm"
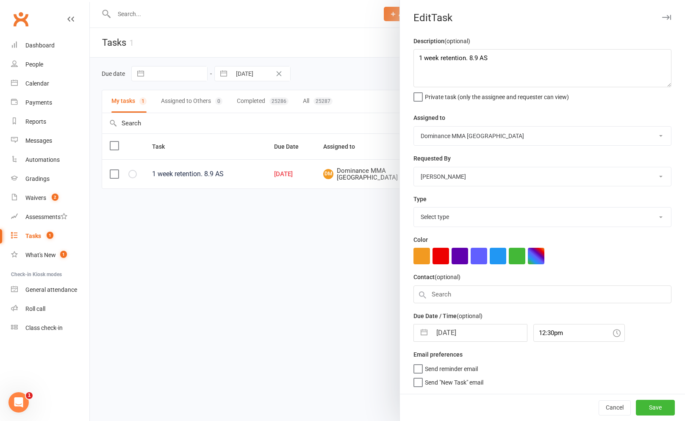
select select "3865"
click at [418, 60] on textarea "1 week retention. 8.9 AS" at bounding box center [542, 68] width 258 height 38
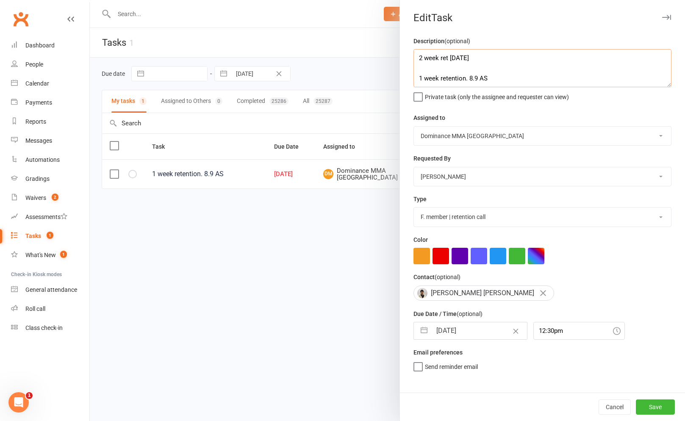
type textarea "2 week ret 13/9 SA 1 week retention. 8.9 AS"
click at [536, 191] on div "Description (optional) 2 week ret 13/9 SA 1 week retention. 8.9 AS Private task…" at bounding box center [542, 214] width 285 height 356
click at [536, 188] on div "Description (optional) 2 week ret 13/9 SA 1 week retention. 8.9 AS Private task…" at bounding box center [542, 214] width 285 height 356
click at [530, 178] on select "Cat Wilson David Hart Lachlan Dart Alish S. Will Wesley Max Viney Dominance MMA…" at bounding box center [542, 176] width 257 height 19
select select "12631"
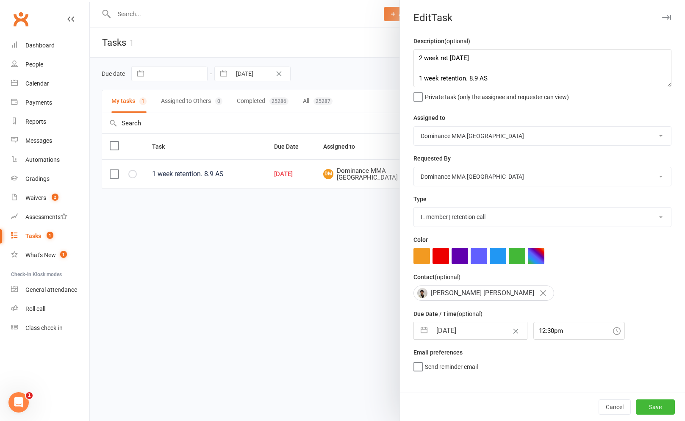
click at [414, 168] on select "Cat Wilson David Hart Lachlan Dart Alish S. Will Wesley Max Viney Dominance MMA…" at bounding box center [542, 176] width 257 height 19
drag, startPoint x: 448, startPoint y: 331, endPoint x: 463, endPoint y: 334, distance: 14.6
click at [448, 331] on input "[DATE]" at bounding box center [478, 330] width 95 height 17
select select "7"
select select "2025"
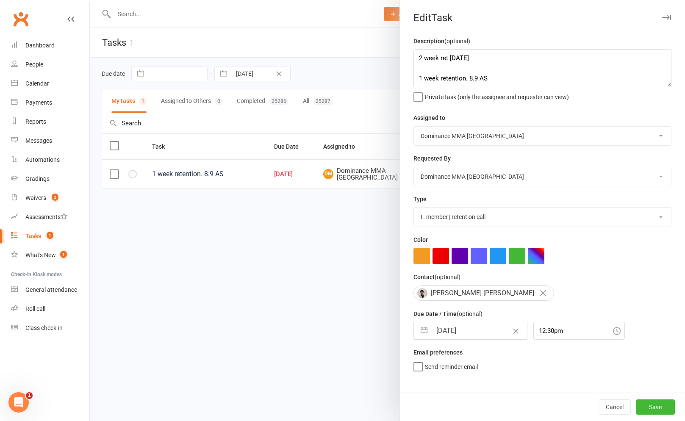
select select "8"
select select "2025"
select select "9"
select select "2025"
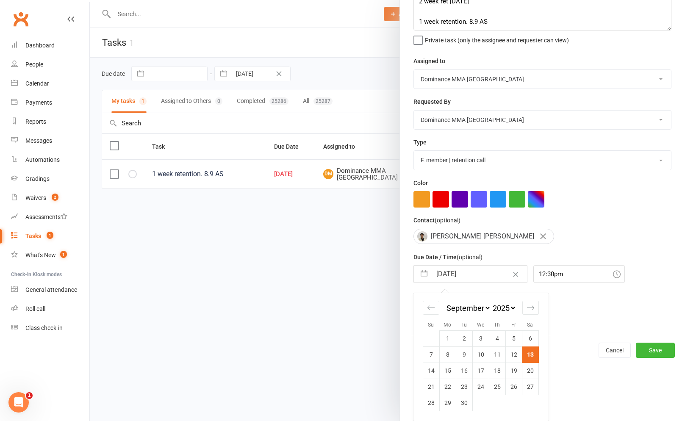
drag, startPoint x: 527, startPoint y: 367, endPoint x: 562, endPoint y: 370, distance: 35.7
click at [527, 367] on td "20" at bounding box center [530, 370] width 17 height 16
type input "20 Sep 2025"
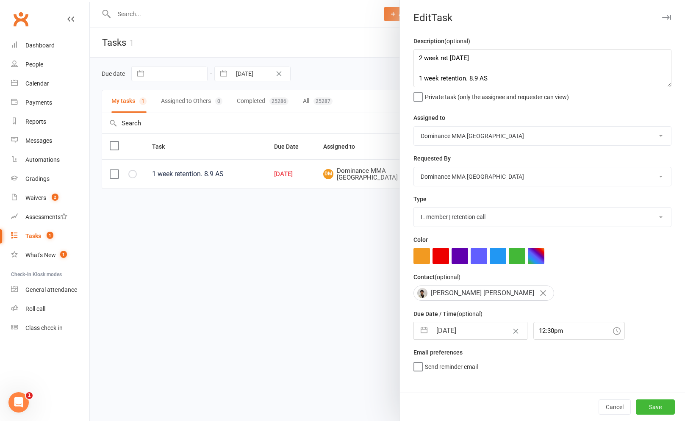
scroll to position [0, 0]
click at [653, 403] on button "Save" at bounding box center [654, 406] width 39 height 15
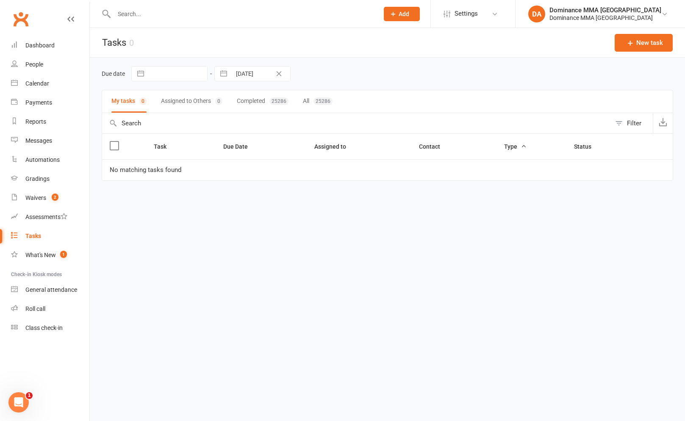
click at [240, 14] on input "text" at bounding box center [241, 14] width 261 height 12
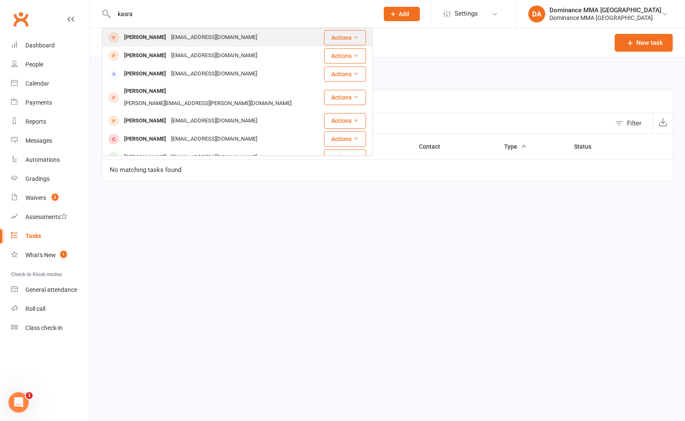
type input "kasra"
click at [188, 34] on div "kaskaramad@gmail.com" at bounding box center [213, 37] width 91 height 12
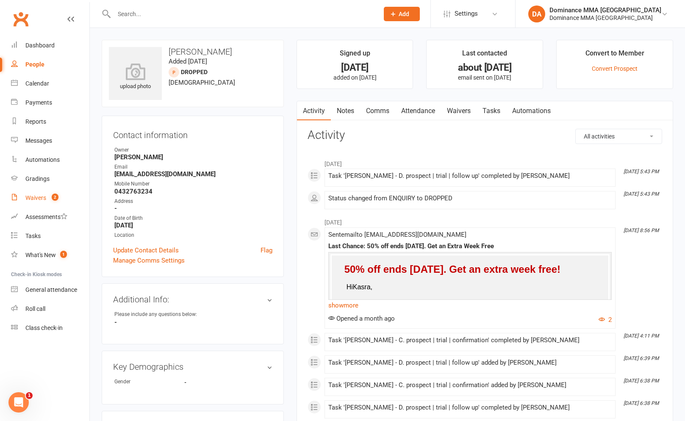
click at [52, 199] on span "2" at bounding box center [55, 196] width 7 height 7
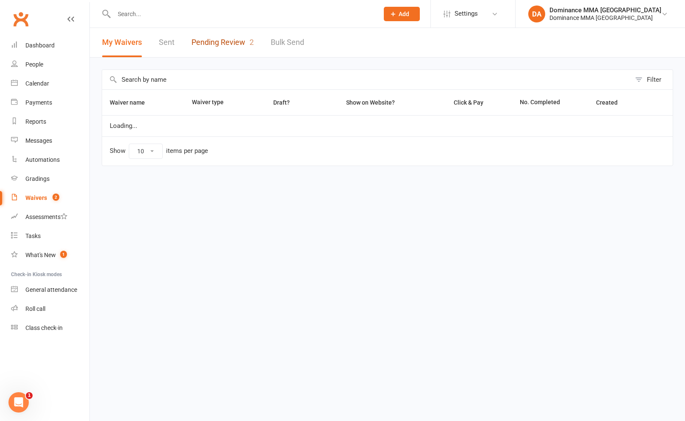
click at [227, 45] on link "Pending Review 2" at bounding box center [222, 42] width 62 height 29
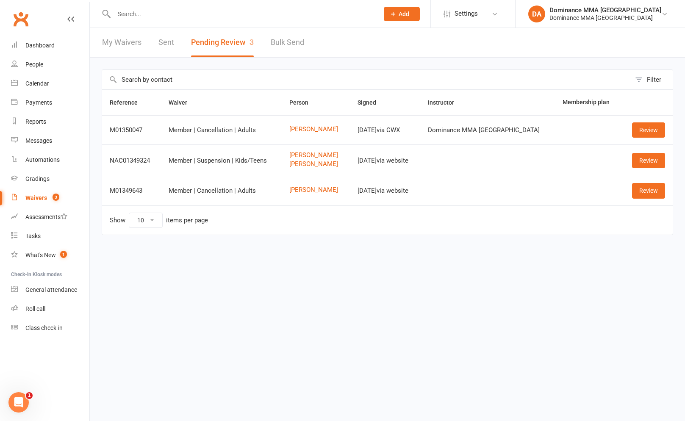
click at [301, 194] on td "Shaurya Dahiya" at bounding box center [316, 190] width 68 height 29
click at [304, 188] on link "Shaurya Dahiya" at bounding box center [315, 189] width 53 height 7
click at [318, 133] on td "Thomas Burnside" at bounding box center [316, 129] width 68 height 29
click at [318, 131] on link "Thomas Burnside" at bounding box center [315, 129] width 53 height 7
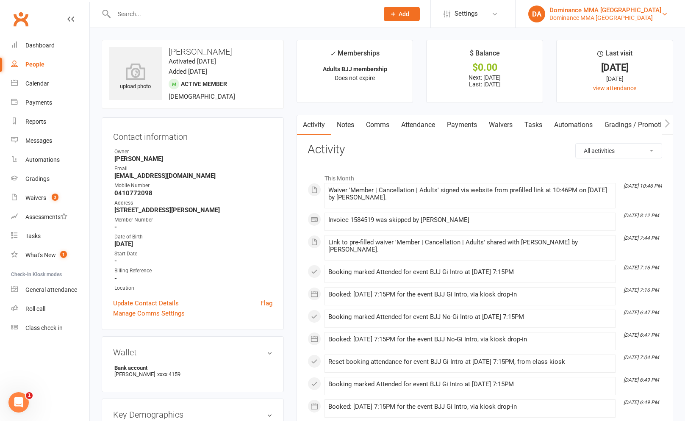
click at [598, 16] on div "Dominance MMA [GEOGRAPHIC_DATA]" at bounding box center [605, 18] width 112 height 8
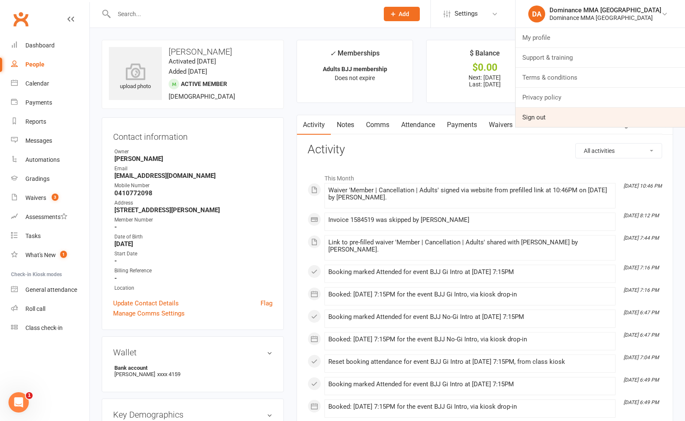
click at [590, 115] on link "Sign out" at bounding box center [599, 117] width 169 height 19
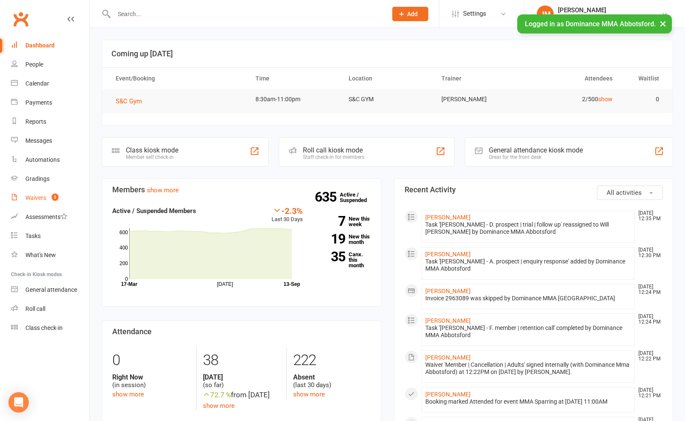
drag, startPoint x: 51, startPoint y: 204, endPoint x: 55, endPoint y: 200, distance: 6.0
click at [51, 204] on link "Waivers 3" at bounding box center [50, 197] width 78 height 19
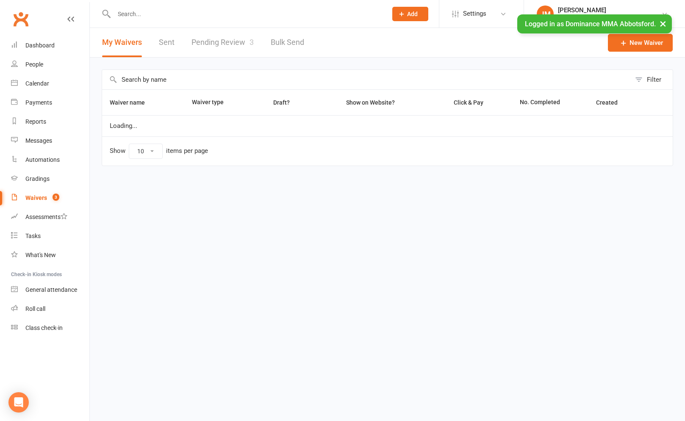
select select "100"
click at [204, 43] on link "Pending Review 3" at bounding box center [222, 42] width 62 height 29
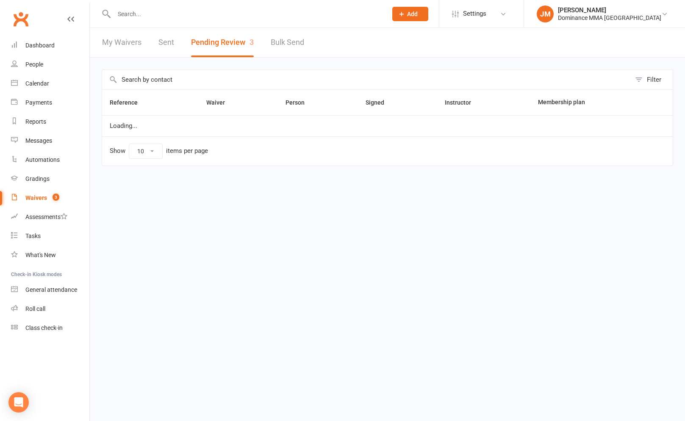
select select "50"
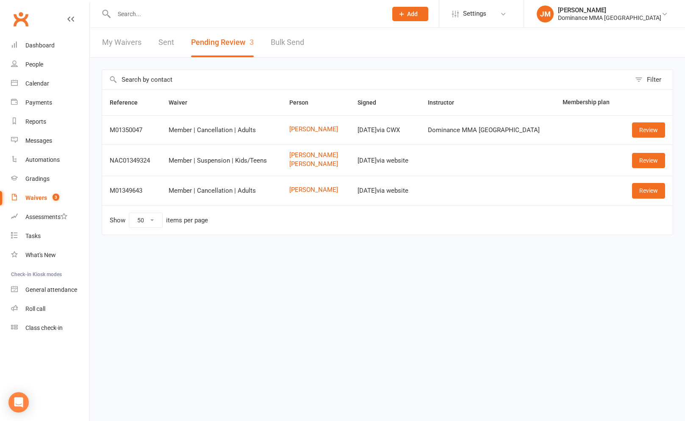
click at [318, 137] on td "Thomas Burnside" at bounding box center [316, 129] width 68 height 29
click at [319, 133] on td "Thomas Burnside" at bounding box center [316, 129] width 68 height 29
click at [316, 131] on link "Thomas Burnside" at bounding box center [315, 129] width 53 height 7
click at [305, 191] on link "[PERSON_NAME]" at bounding box center [315, 189] width 53 height 7
click at [644, 128] on link "Review" at bounding box center [648, 129] width 33 height 15
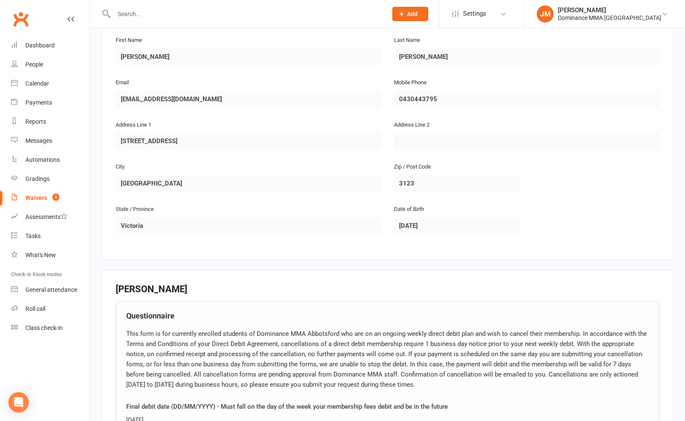
scroll to position [446, 0]
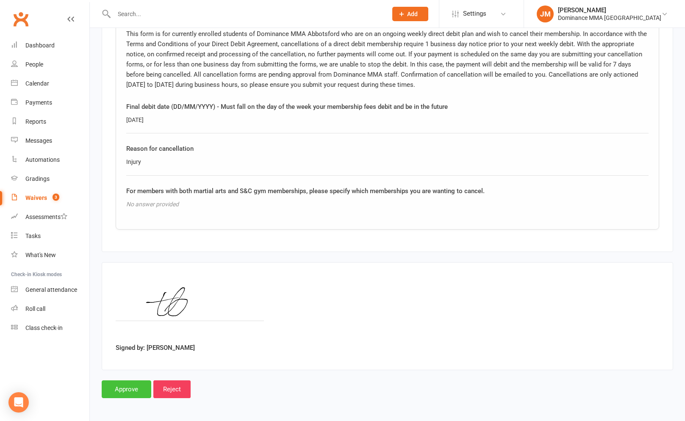
click at [127, 389] on input "Approve" at bounding box center [127, 389] width 50 height 18
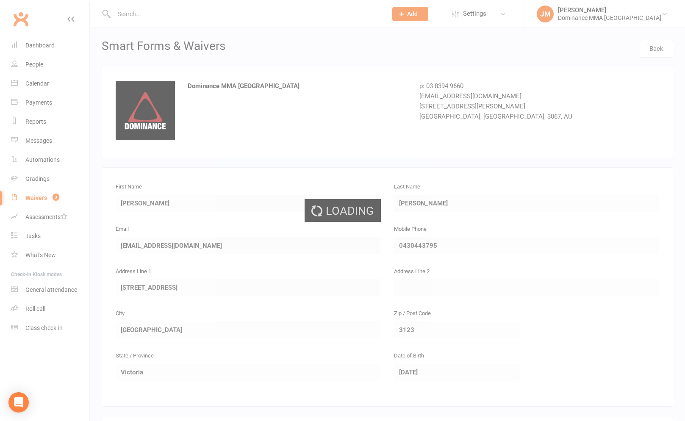
select select "50"
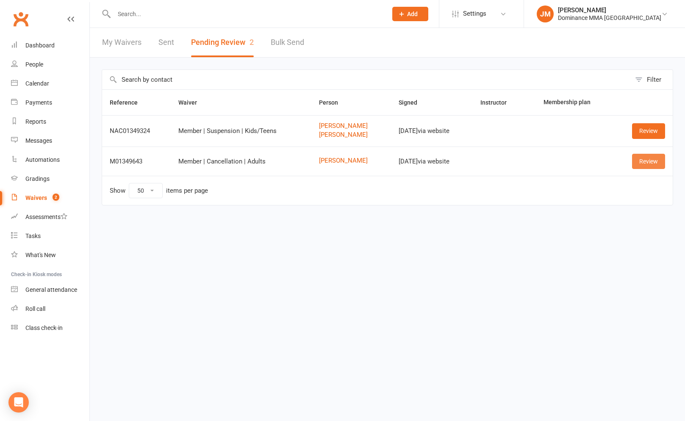
click at [640, 163] on link "Review" at bounding box center [648, 161] width 33 height 15
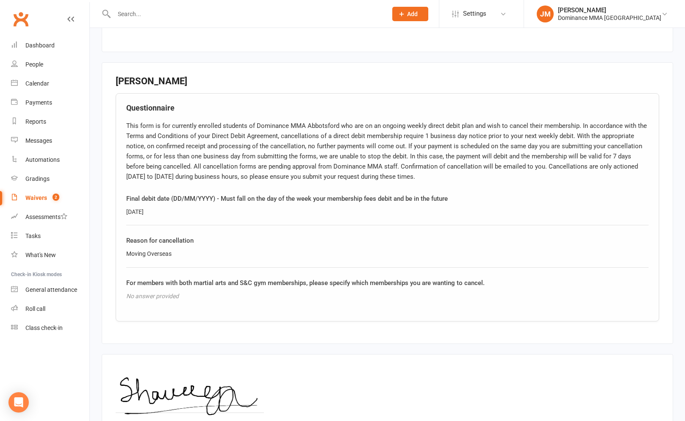
scroll to position [446, 0]
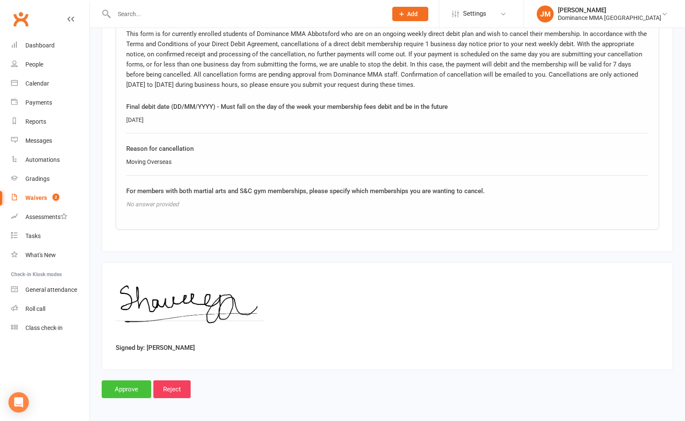
click at [110, 393] on input "Approve" at bounding box center [127, 389] width 50 height 18
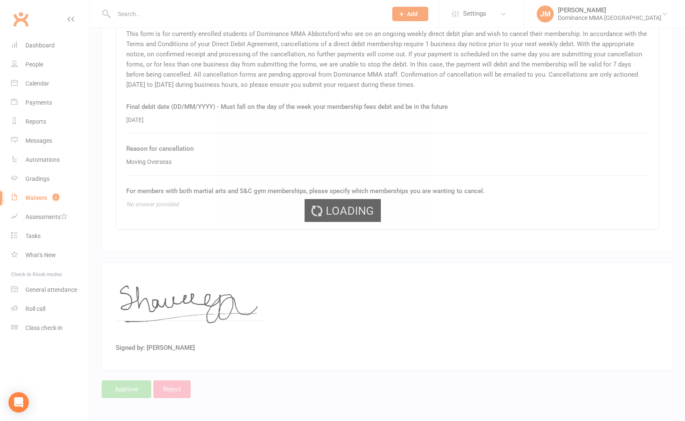
select select "50"
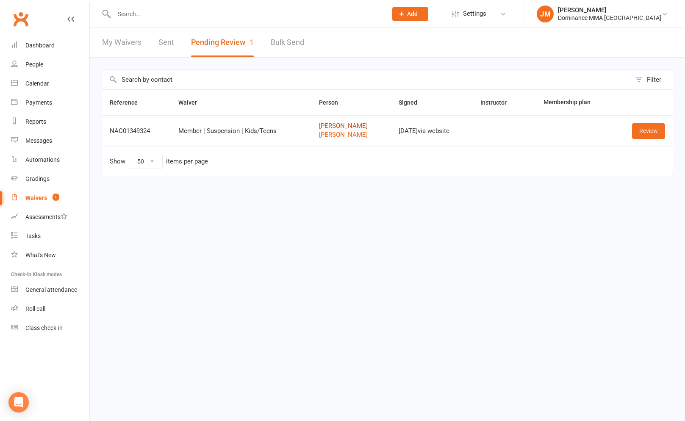
click at [336, 128] on link "Clare Lewis" at bounding box center [351, 125] width 64 height 7
click at [334, 131] on link "Donnie Sherpa" at bounding box center [351, 134] width 64 height 7
click at [642, 133] on link "Review" at bounding box center [648, 130] width 33 height 15
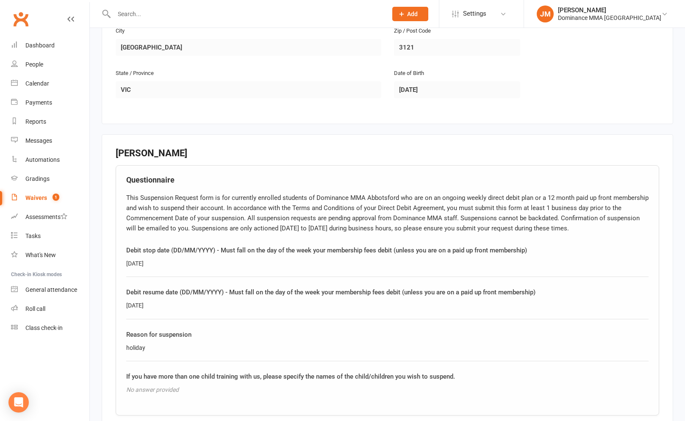
scroll to position [789, 0]
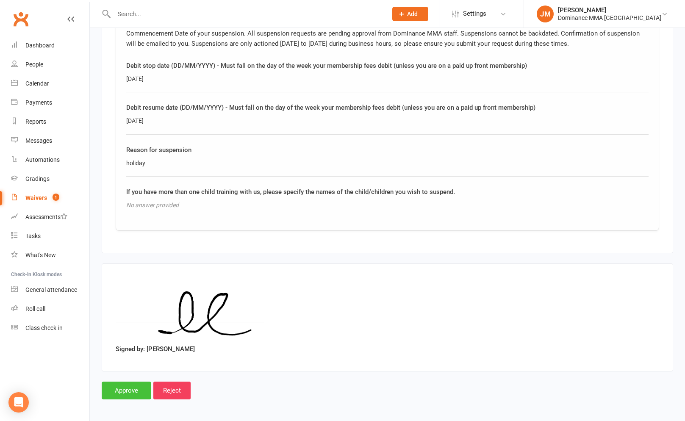
drag, startPoint x: 128, startPoint y: 394, endPoint x: 132, endPoint y: 344, distance: 50.1
click at [128, 393] on input "Approve" at bounding box center [127, 390] width 50 height 18
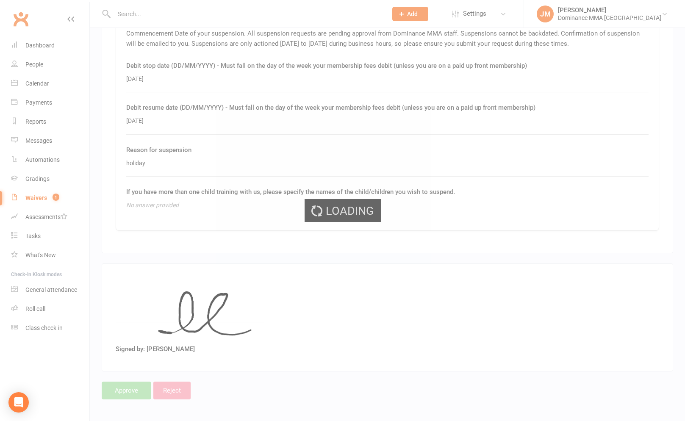
select select "50"
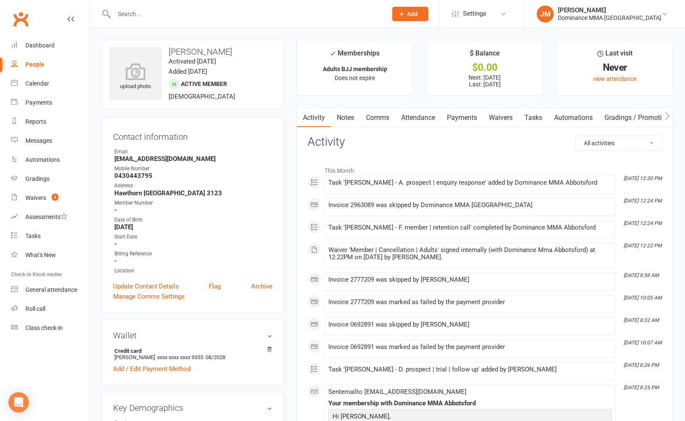
scroll to position [208, 0]
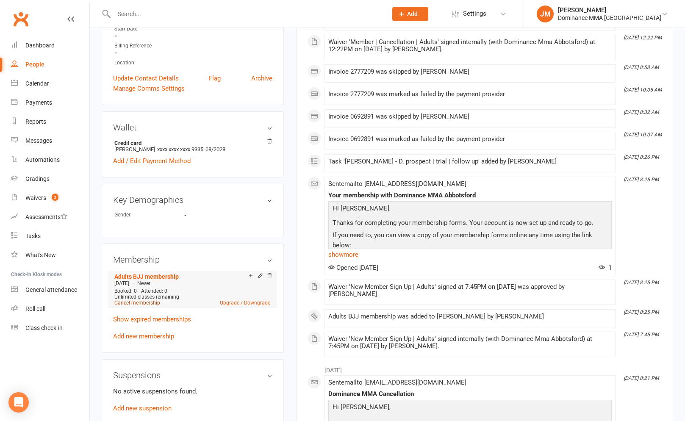
click at [149, 300] on link "Cancel membership" at bounding box center [137, 303] width 46 height 6
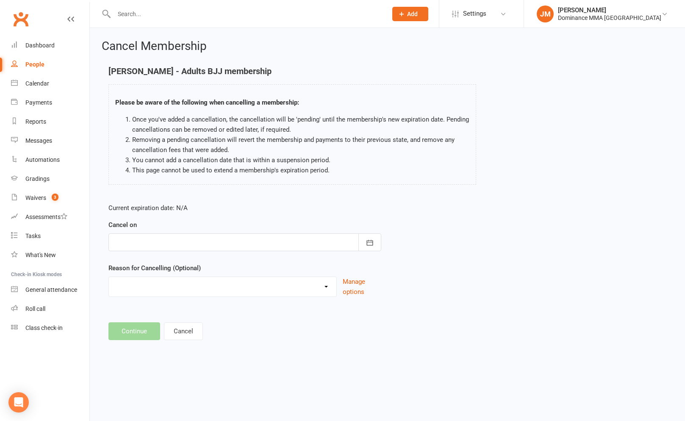
click at [188, 245] on div at bounding box center [244, 242] width 273 height 18
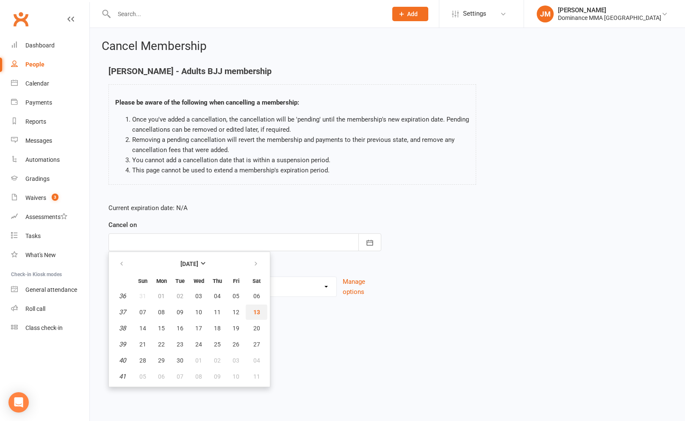
drag, startPoint x: 263, startPoint y: 313, endPoint x: 240, endPoint y: 305, distance: 24.0
click at [262, 313] on button "13" at bounding box center [257, 311] width 22 height 15
type input "13 Sep 2025"
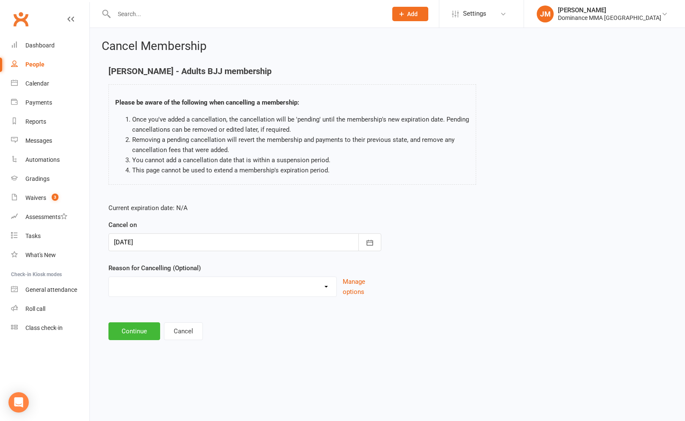
click at [237, 297] on div "Current expiration date: N/A Cancel on 13 Sep 2025 September 2025 Sun Mon Tue W…" at bounding box center [244, 252] width 285 height 112
click at [246, 282] on select "force cancel Holiday Injury Moved away upgrade/downgrade Other reason" at bounding box center [222, 285] width 227 height 17
select select "2"
click at [109, 277] on select "force cancel Holiday Injury Moved away upgrade/downgrade Other reason" at bounding box center [222, 285] width 227 height 17
click at [136, 324] on button "Continue" at bounding box center [134, 331] width 52 height 18
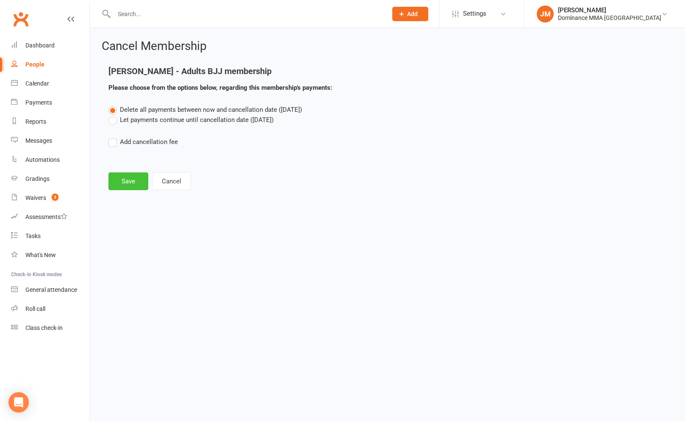
click at [137, 177] on button "Save" at bounding box center [128, 181] width 40 height 18
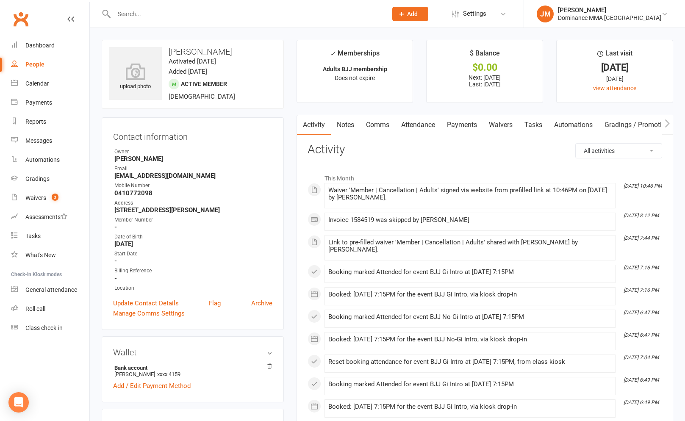
drag, startPoint x: 449, startPoint y: 119, endPoint x: 443, endPoint y: 139, distance: 20.8
click at [449, 119] on link "Payments" at bounding box center [462, 124] width 42 height 19
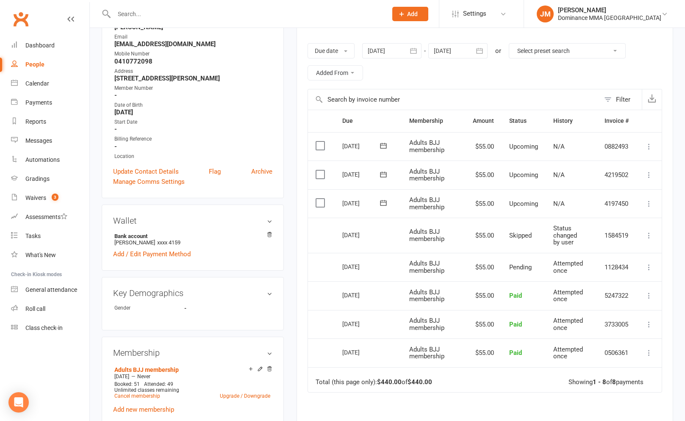
scroll to position [131, 0]
click at [131, 399] on link "Cancel membership" at bounding box center [137, 396] width 46 height 6
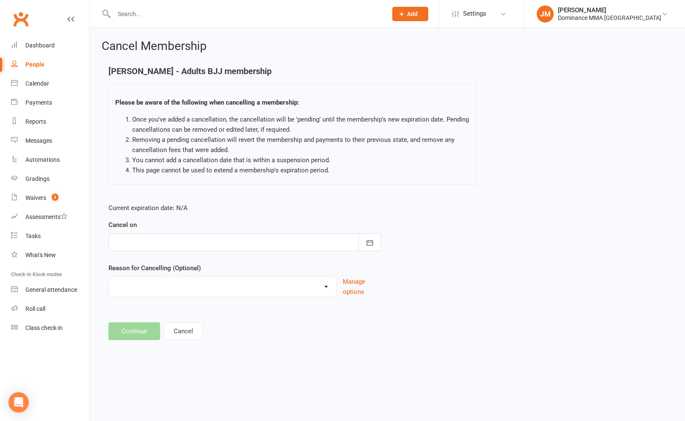
click at [203, 252] on form "Current expiration date: N/A Cancel on September 2025 Sun Mon Tue Wed Thu Fri S…" at bounding box center [244, 250] width 273 height 94
click at [204, 245] on div at bounding box center [244, 242] width 273 height 18
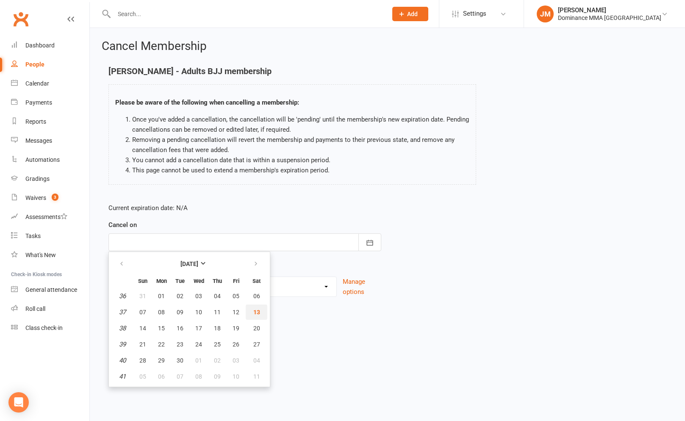
drag, startPoint x: 248, startPoint y: 313, endPoint x: 213, endPoint y: 307, distance: 35.6
click at [248, 313] on button "13" at bounding box center [257, 311] width 22 height 15
type input "[DATE]"
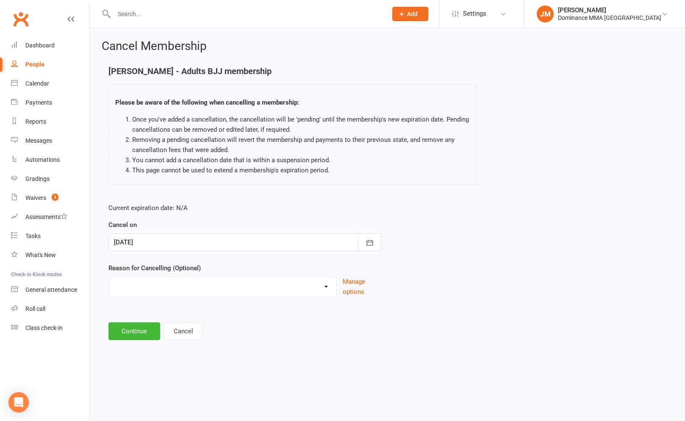
click at [195, 284] on select "force cancel Holiday Injury Moved away upgrade/downgrade Other reason" at bounding box center [222, 285] width 227 height 17
select select "3"
click at [109, 277] on select "force cancel Holiday Injury Moved away upgrade/downgrade Other reason" at bounding box center [222, 285] width 227 height 17
drag, startPoint x: 195, startPoint y: 284, endPoint x: 148, endPoint y: 321, distance: 59.7
click at [149, 320] on main "Shaurya Dahiya - Adults BJJ membership Please be aware of the following when ca…" at bounding box center [387, 202] width 571 height 273
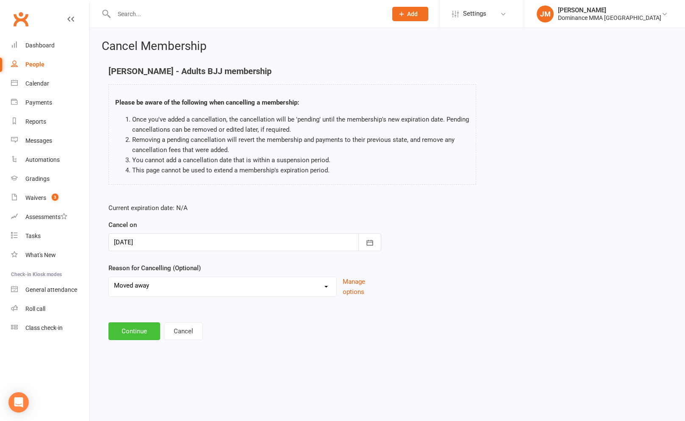
click at [145, 326] on button "Continue" at bounding box center [134, 331] width 52 height 18
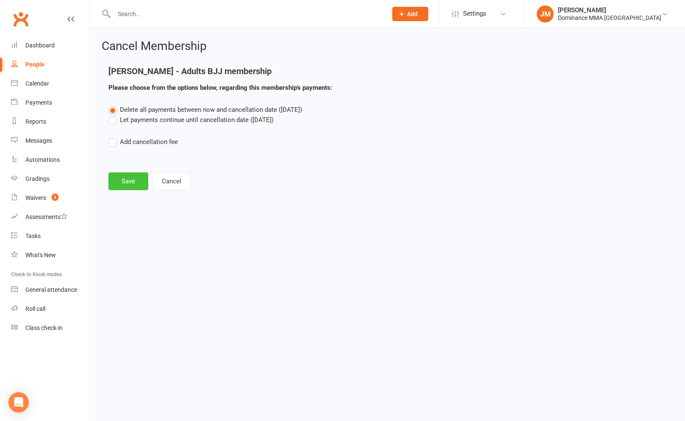
click at [146, 185] on button "Save" at bounding box center [128, 181] width 40 height 18
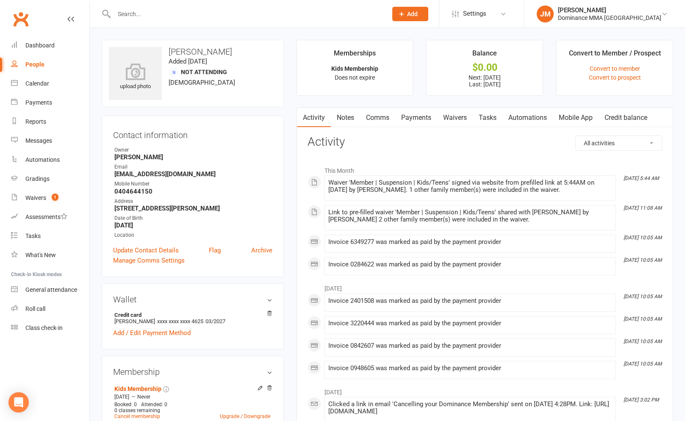
click at [399, 116] on link "Payments" at bounding box center [416, 117] width 42 height 19
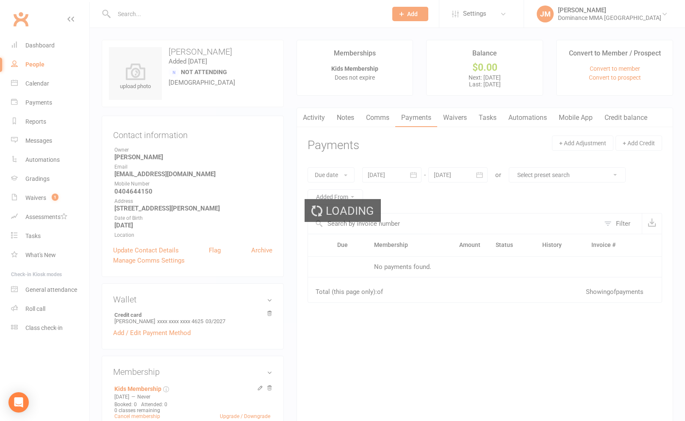
click at [422, 121] on link "Payments" at bounding box center [416, 117] width 42 height 19
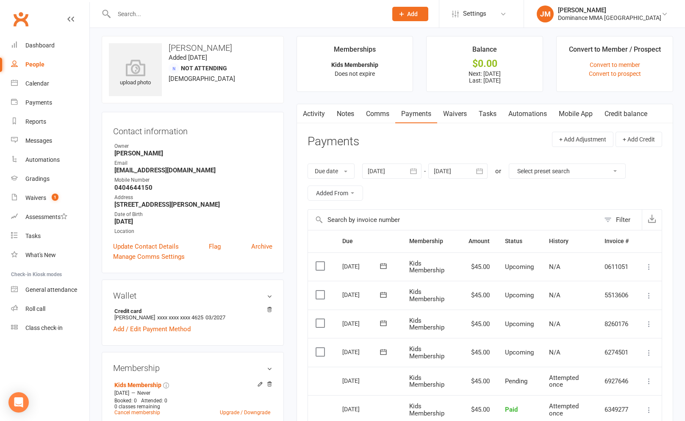
scroll to position [6, 0]
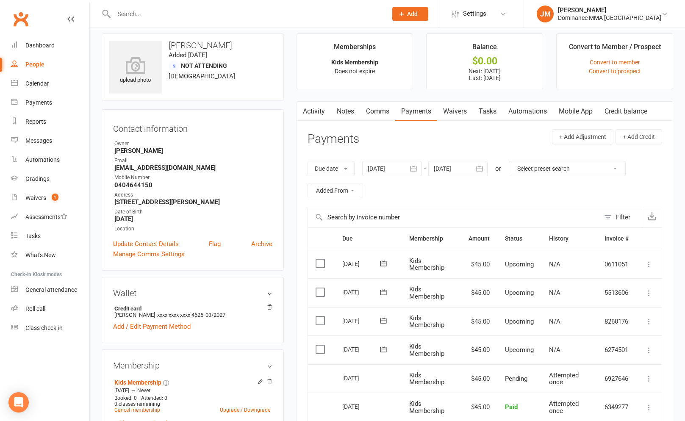
click at [642, 352] on td "Mark as Paid (Cash) Mark as Paid (POS) Mark as Paid (Other) Skip Change amount …" at bounding box center [648, 349] width 25 height 29
drag, startPoint x: 648, startPoint y: 349, endPoint x: 645, endPoint y: 355, distance: 7.2
click at [648, 349] on icon at bounding box center [648, 350] width 8 height 8
click at [568, 414] on link "Skip" at bounding box center [603, 417] width 100 height 17
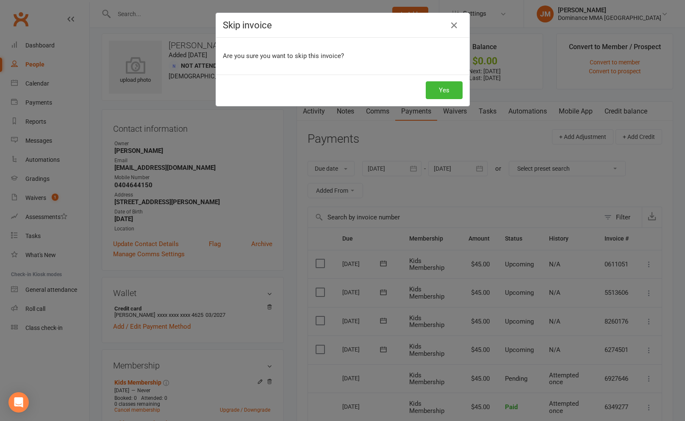
click at [445, 78] on div "Yes" at bounding box center [342, 90] width 253 height 31
drag, startPoint x: 445, startPoint y: 91, endPoint x: 531, endPoint y: 221, distance: 155.6
click at [445, 91] on button "Yes" at bounding box center [443, 90] width 37 height 18
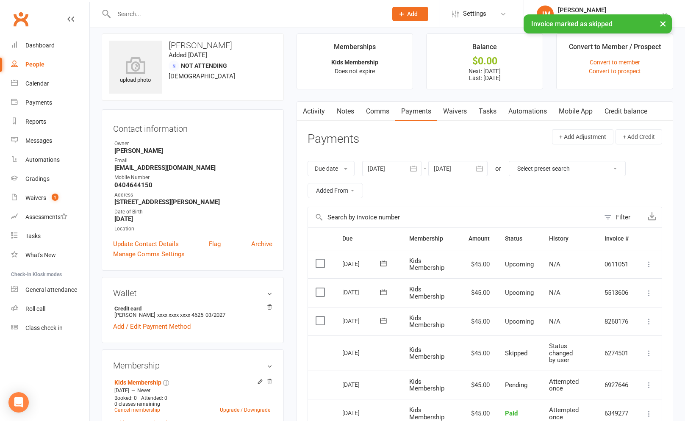
click at [654, 323] on td "Mark as Paid (Cash) Mark as Paid (POS) Mark as Paid (Other) Skip Change amount …" at bounding box center [648, 321] width 25 height 29
click at [652, 323] on icon at bounding box center [648, 321] width 8 height 8
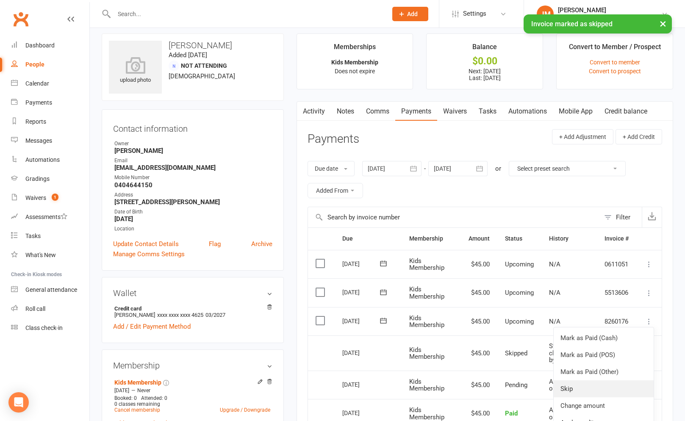
click at [611, 387] on link "Skip" at bounding box center [603, 388] width 100 height 17
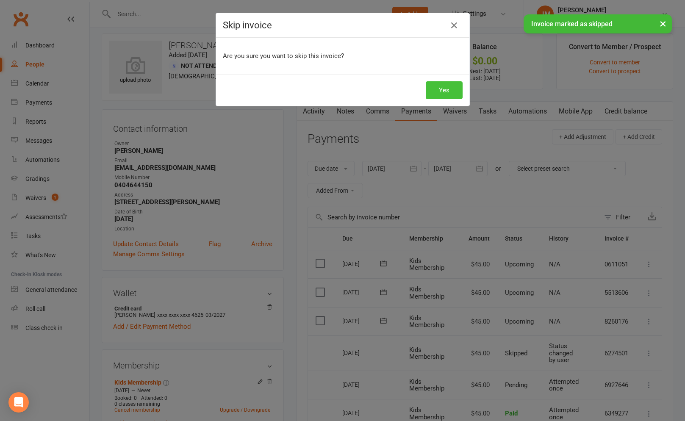
click at [430, 90] on button "Yes" at bounding box center [443, 90] width 37 height 18
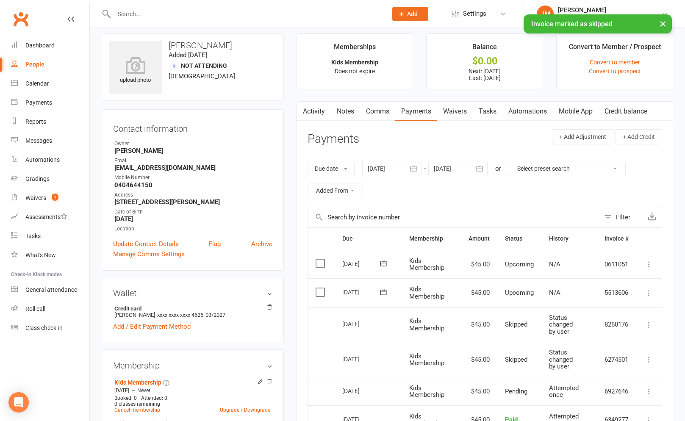
click at [651, 289] on icon at bounding box center [648, 293] width 8 height 8
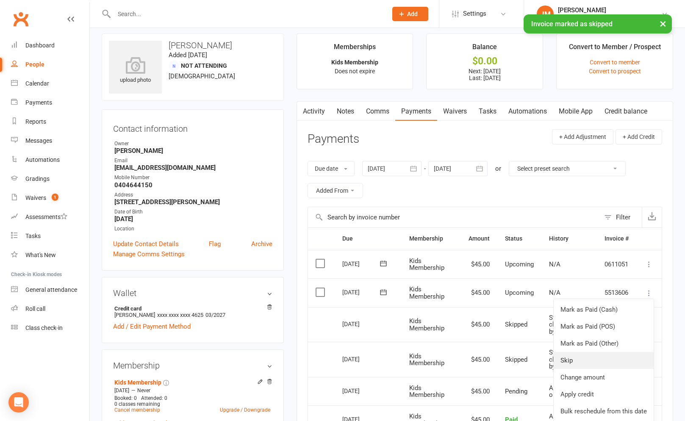
click at [567, 356] on link "Skip" at bounding box center [603, 360] width 100 height 17
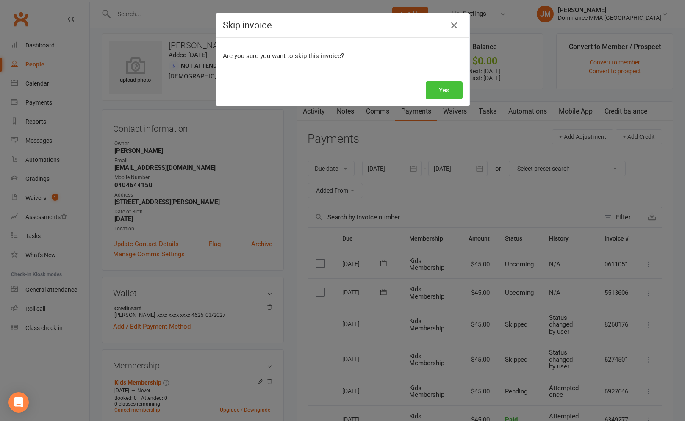
drag, startPoint x: 448, startPoint y: 99, endPoint x: 448, endPoint y: 91, distance: 8.5
click at [448, 99] on div "Yes" at bounding box center [342, 90] width 253 height 31
click at [448, 91] on button "Yes" at bounding box center [443, 90] width 37 height 18
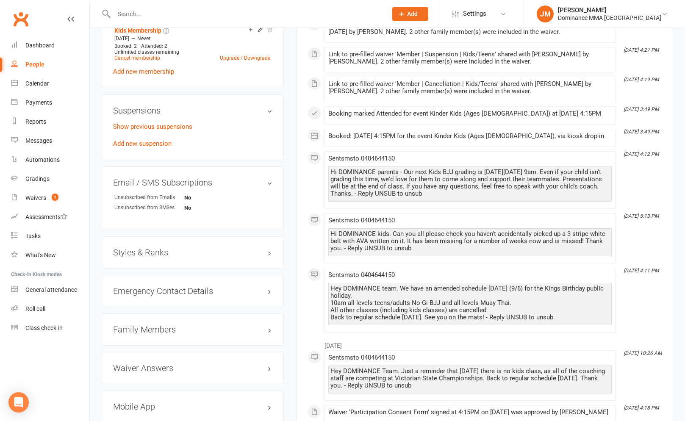
scroll to position [447, 0]
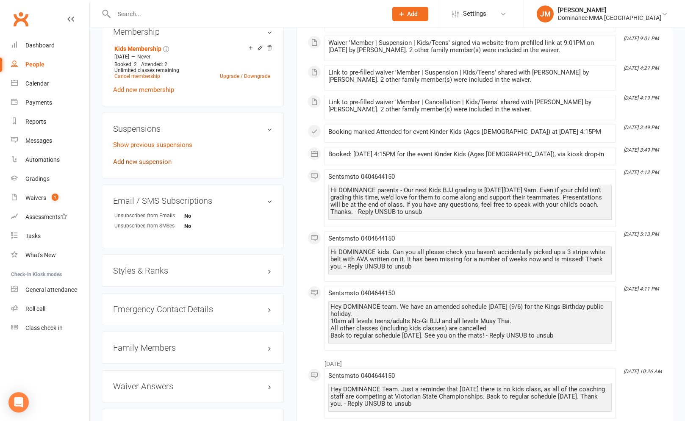
click at [136, 160] on link "Add new suspension" at bounding box center [142, 162] width 58 height 8
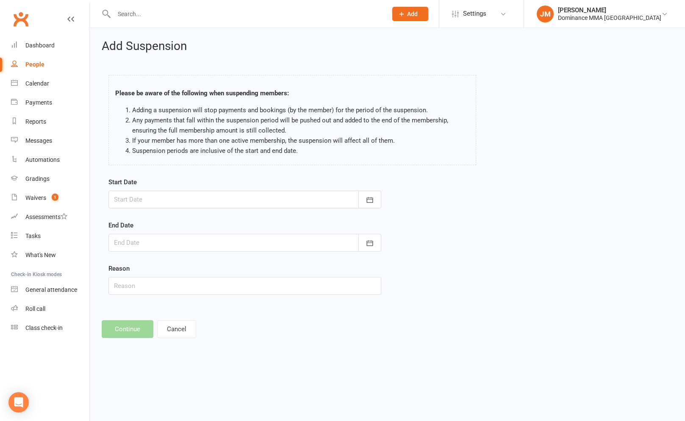
drag, startPoint x: 150, startPoint y: 192, endPoint x: 149, endPoint y: 199, distance: 7.3
click at [150, 192] on div at bounding box center [244, 200] width 273 height 18
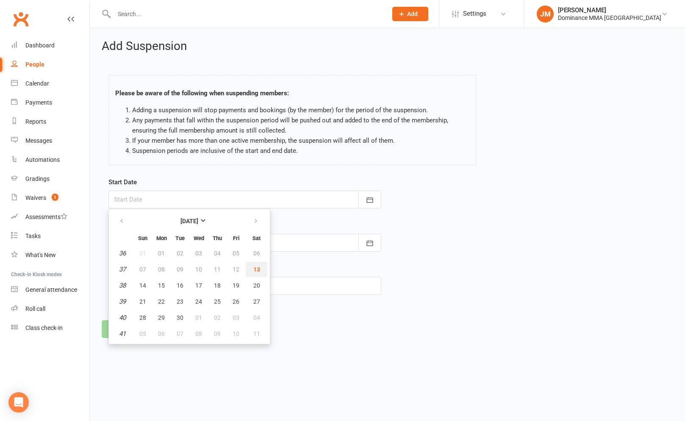
click at [259, 268] on span "13" at bounding box center [256, 269] width 7 height 7
type input "[DATE]"
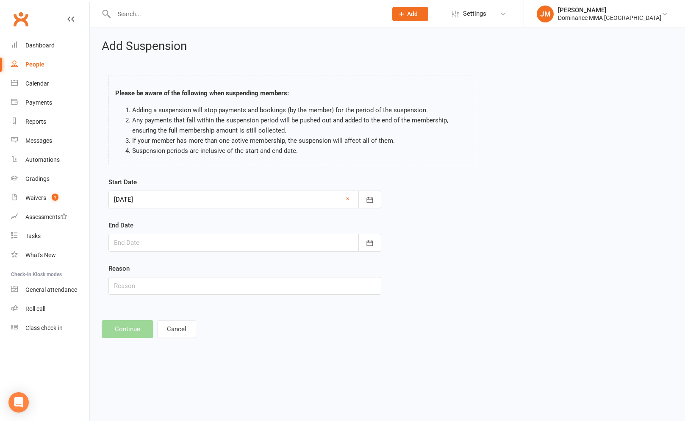
click at [258, 236] on div at bounding box center [244, 243] width 273 height 18
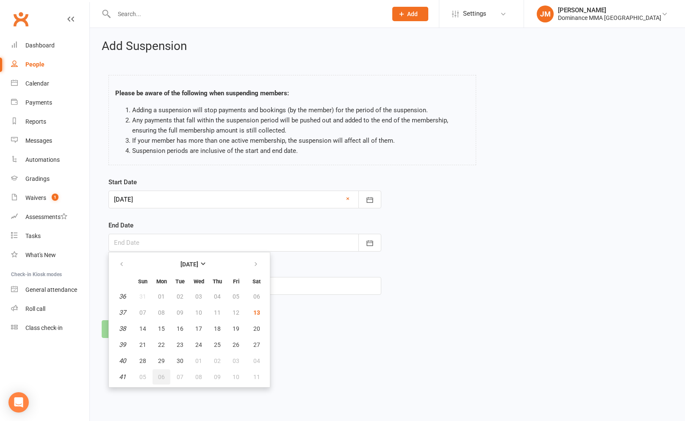
click at [165, 373] on button "06" at bounding box center [161, 376] width 18 height 15
type input "[DATE]"
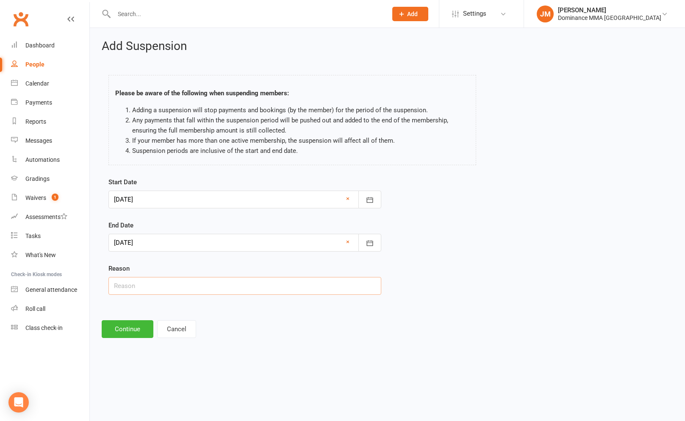
click at [181, 285] on input "text" at bounding box center [244, 286] width 273 height 18
type input "holiday"
click at [124, 330] on button "Continue" at bounding box center [128, 329] width 52 height 18
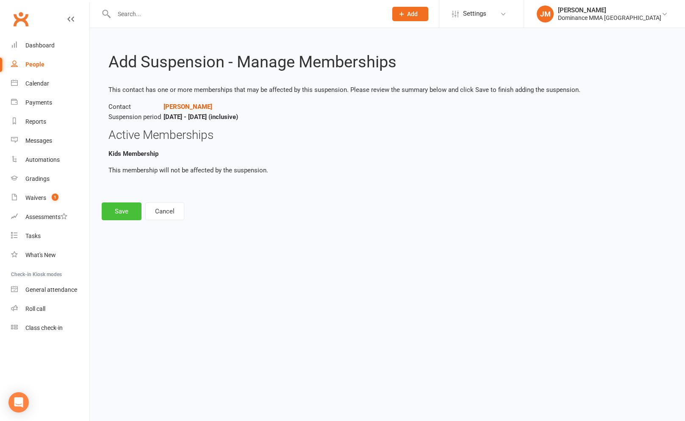
click at [135, 211] on button "Save" at bounding box center [122, 211] width 40 height 18
